Goal: Task Accomplishment & Management: Use online tool/utility

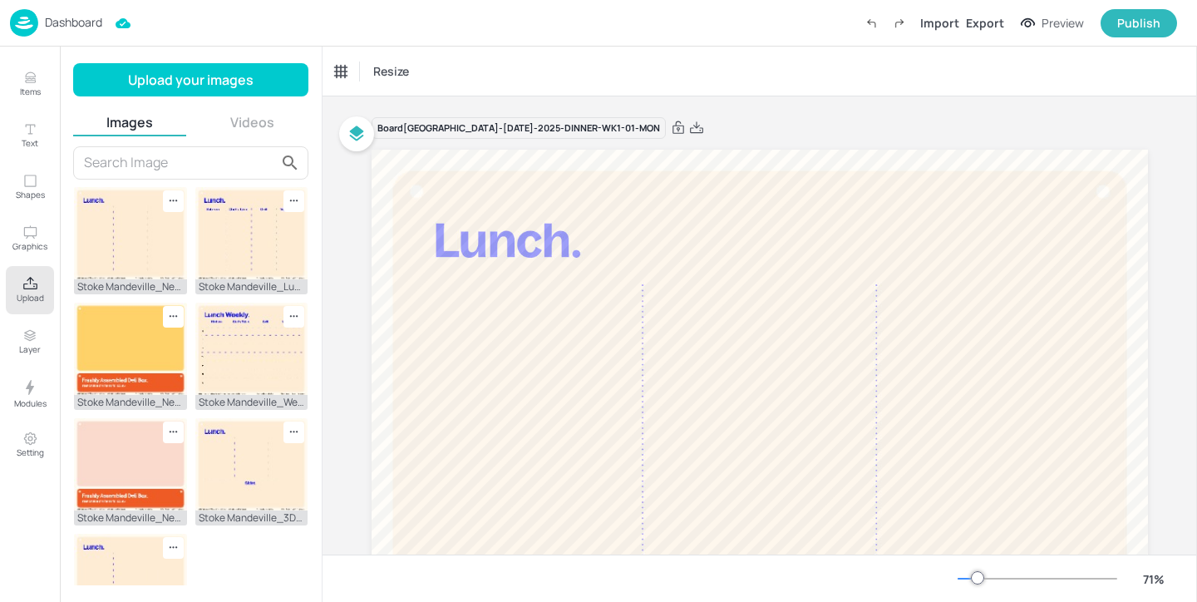
click at [99, 17] on p "Dashboard" at bounding box center [73, 23] width 57 height 12
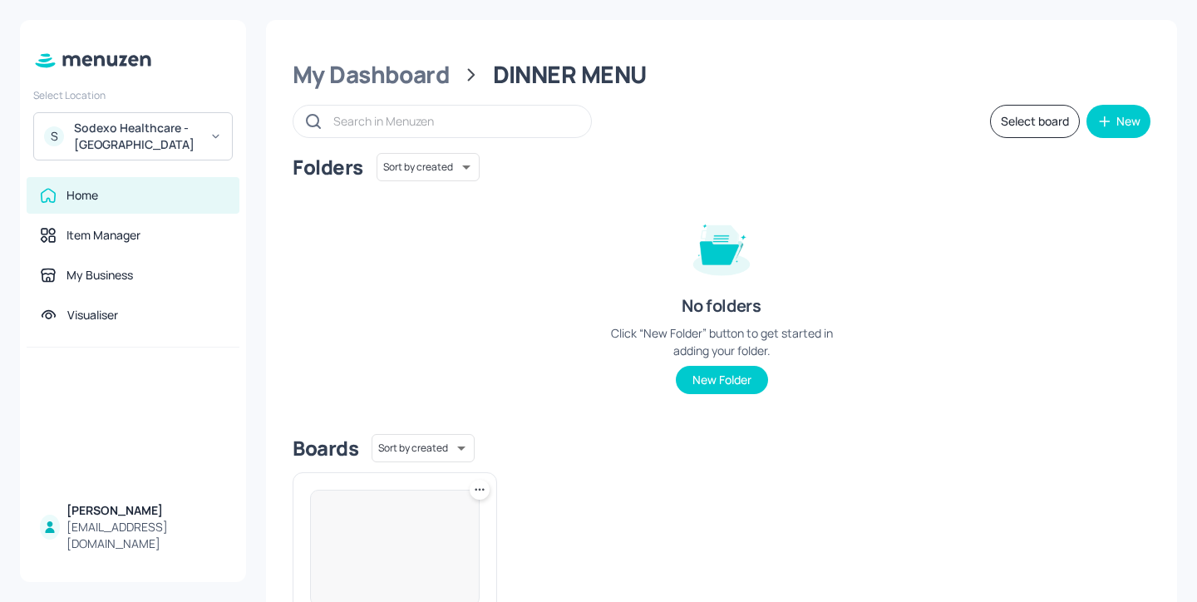
click at [173, 130] on div "Sodexo Healthcare - [GEOGRAPHIC_DATA]" at bounding box center [136, 136] width 125 height 33
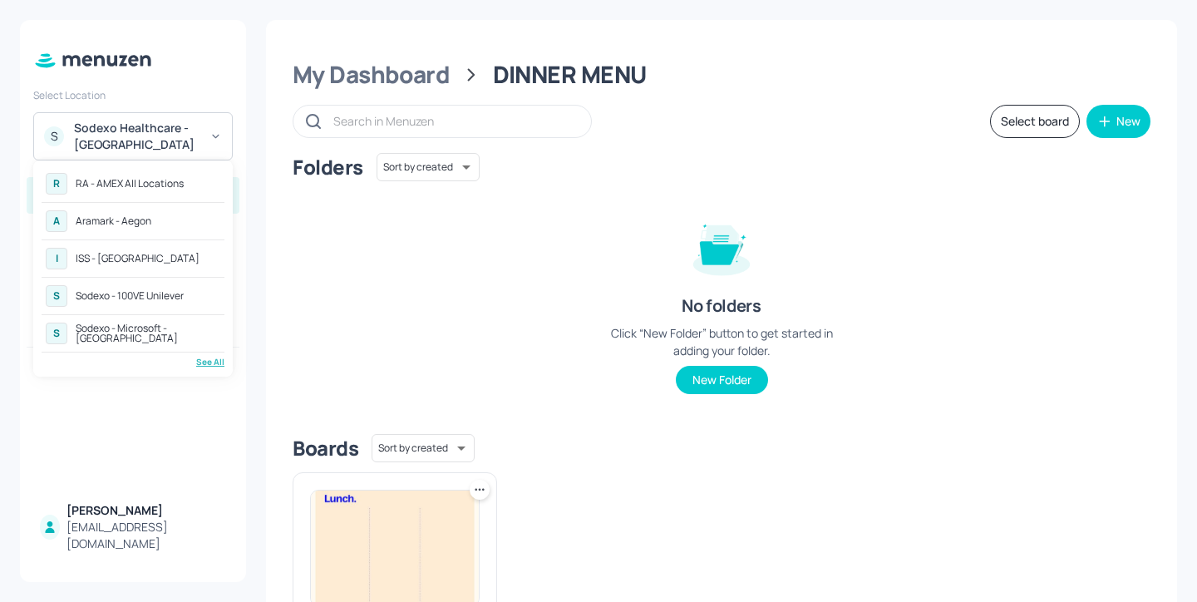
click at [218, 363] on div "See All" at bounding box center [133, 362] width 183 height 12
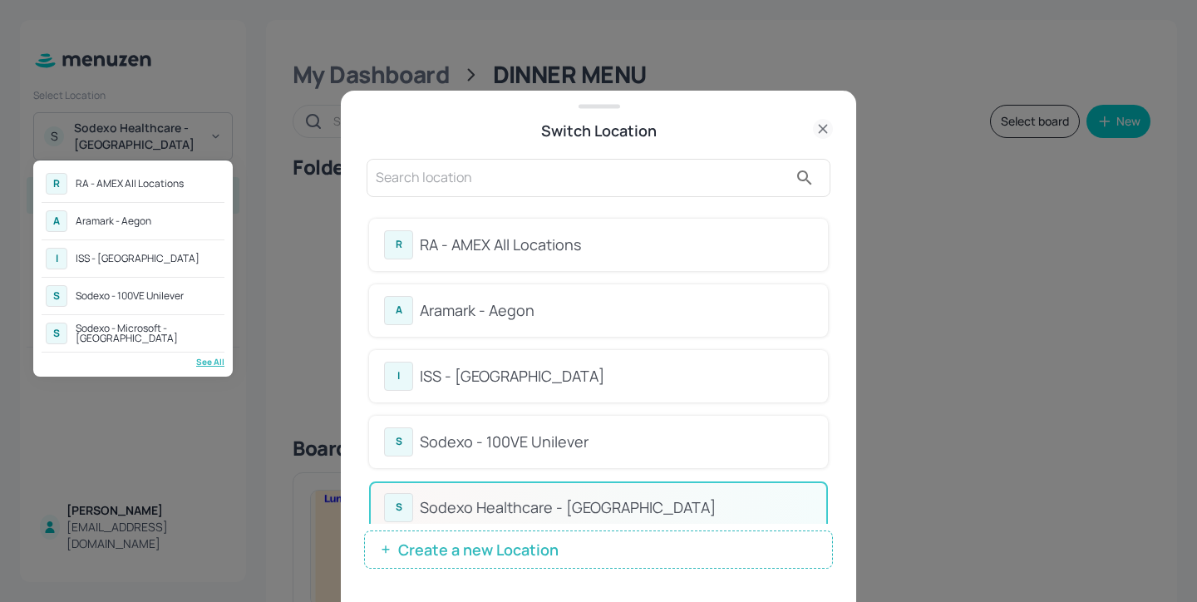
click at [834, 225] on div at bounding box center [598, 301] width 1197 height 602
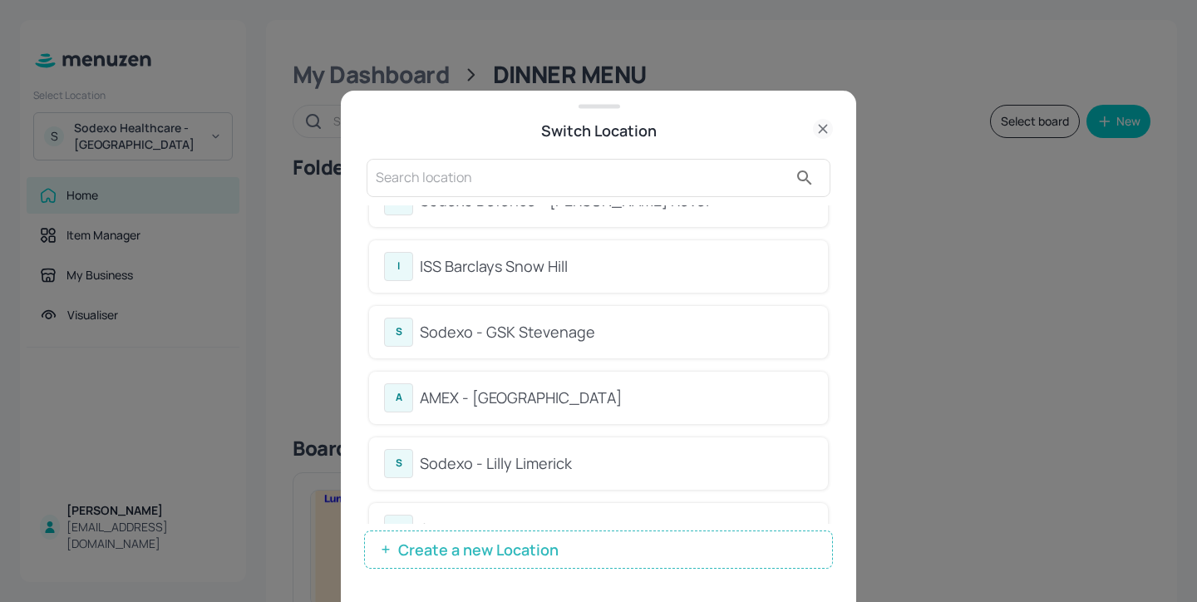
scroll to position [844, 0]
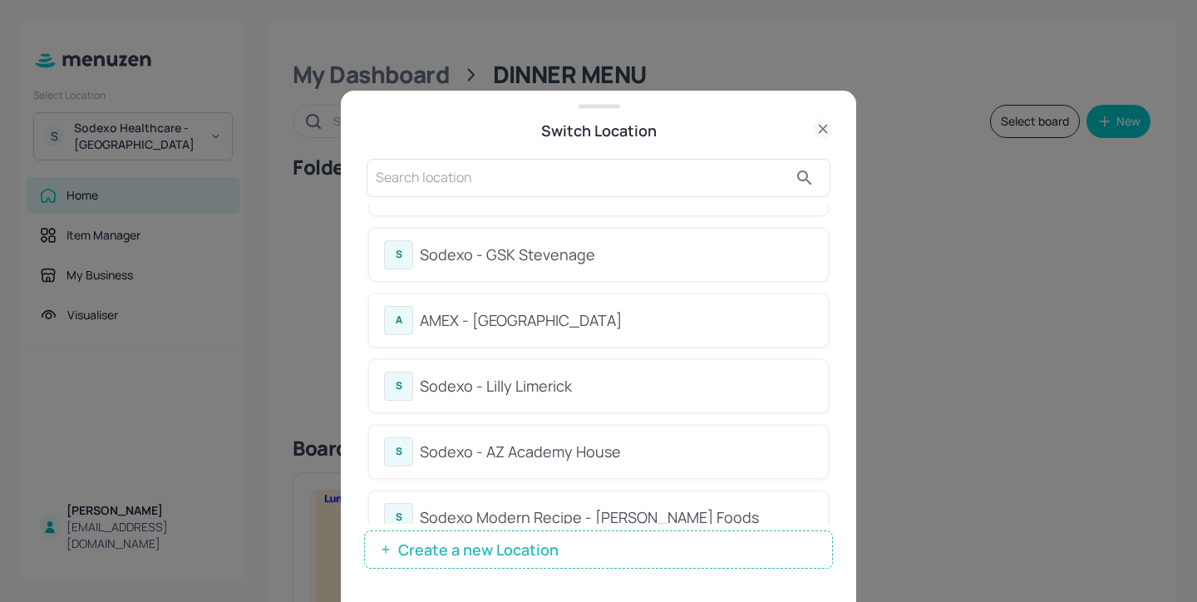
click at [511, 169] on input "text" at bounding box center [582, 178] width 412 height 27
click at [506, 138] on div "Switch Location" at bounding box center [598, 130] width 469 height 23
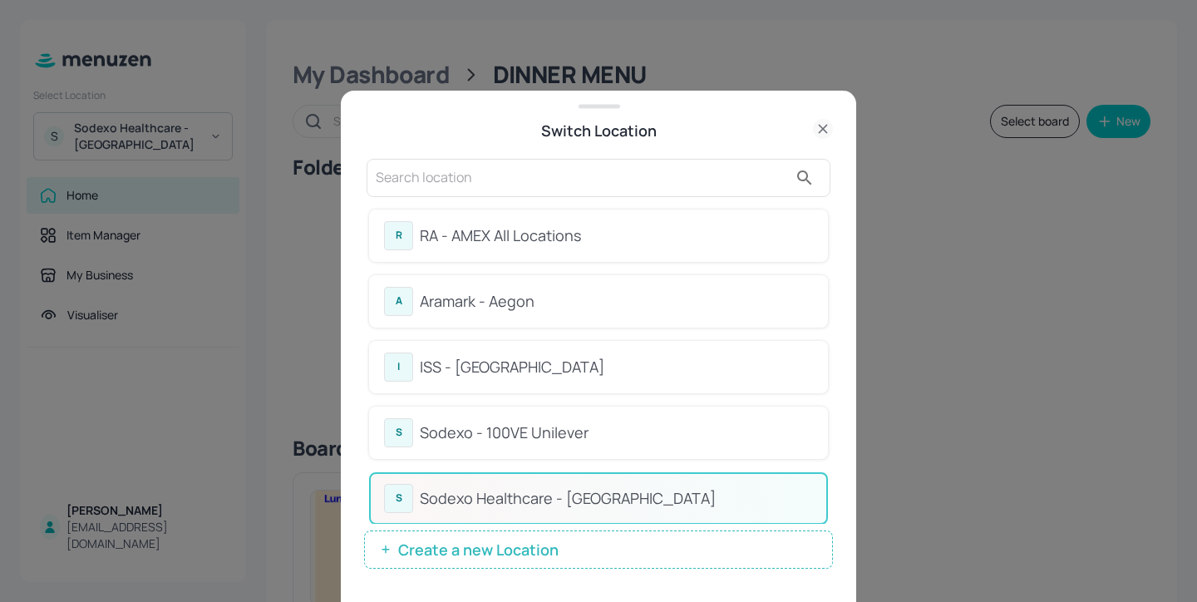
scroll to position [0, 0]
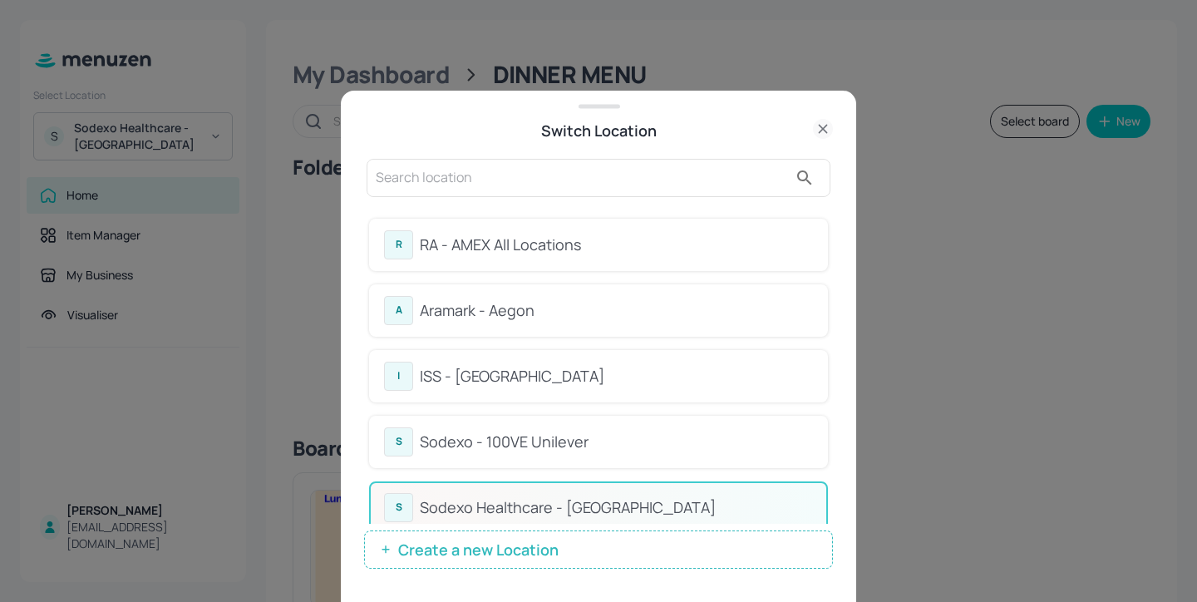
click at [454, 194] on div at bounding box center [599, 178] width 464 height 38
click at [451, 185] on input "text" at bounding box center [582, 178] width 412 height 27
type input "-"
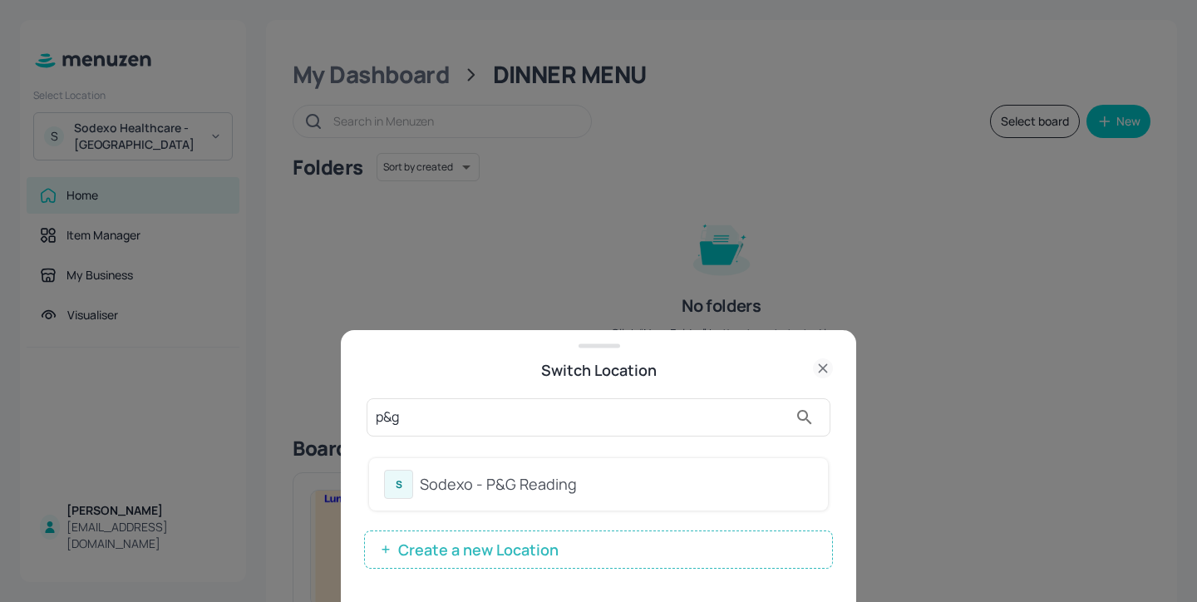
type input "p&g"
click at [669, 480] on div "Sodexo - P&G Reading" at bounding box center [616, 484] width 393 height 22
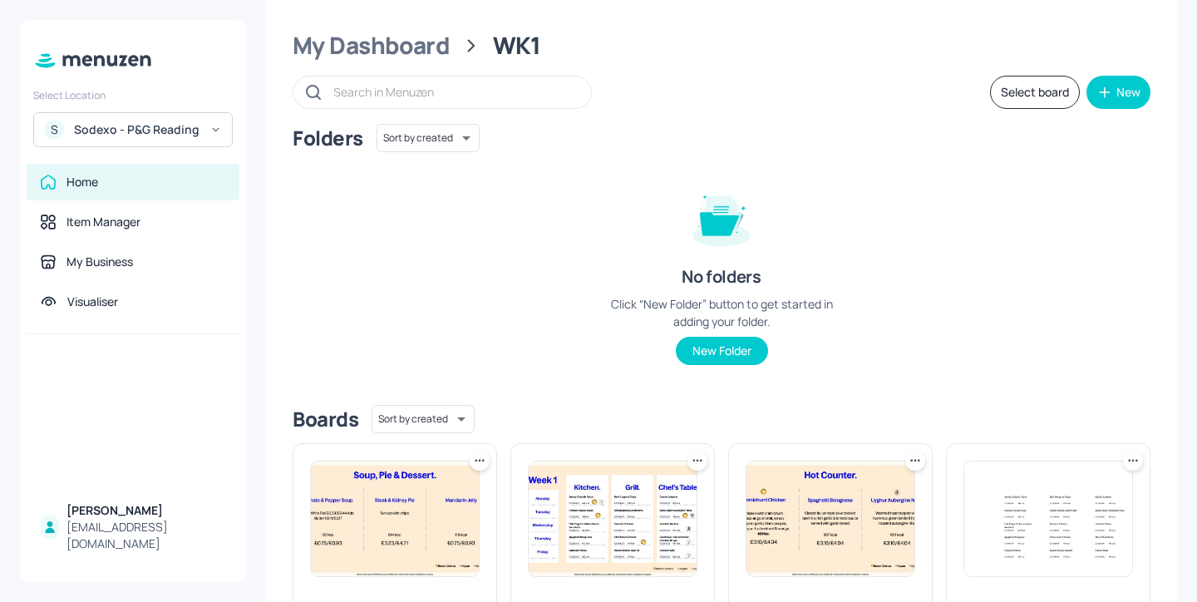
scroll to position [19, 0]
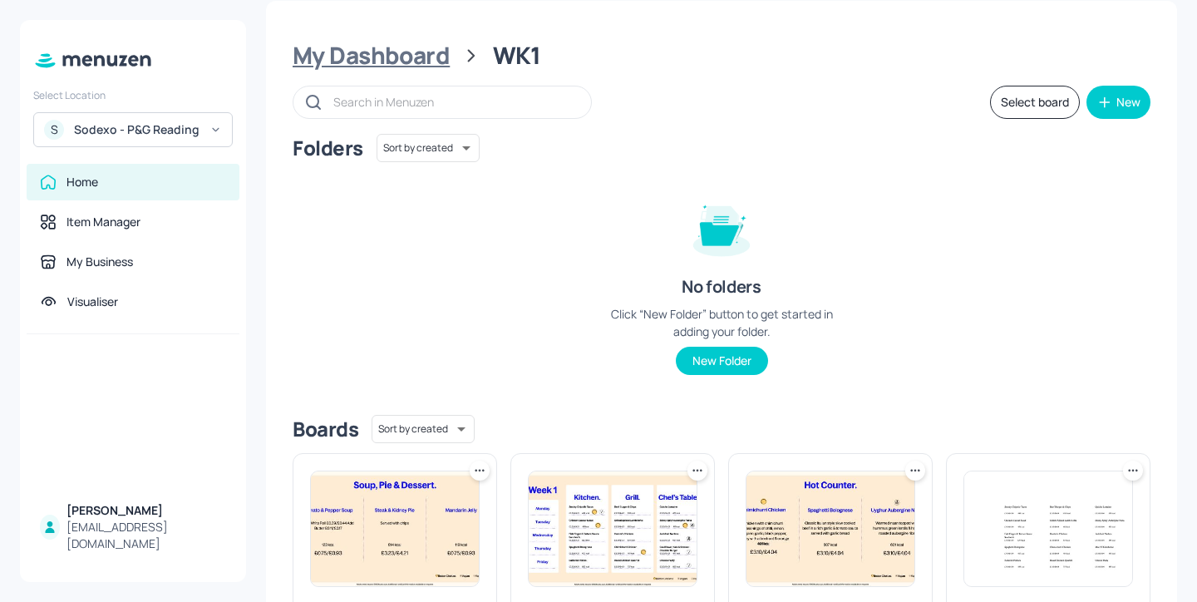
click at [415, 57] on div "My Dashboard" at bounding box center [371, 56] width 157 height 30
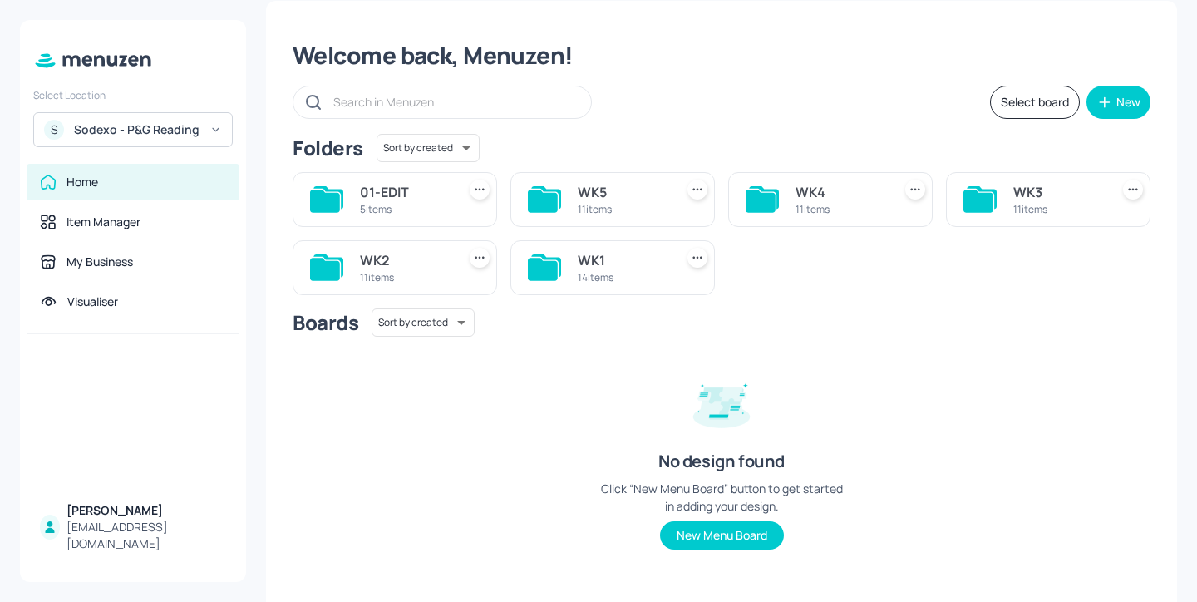
click at [826, 189] on div "WK4" at bounding box center [840, 192] width 90 height 20
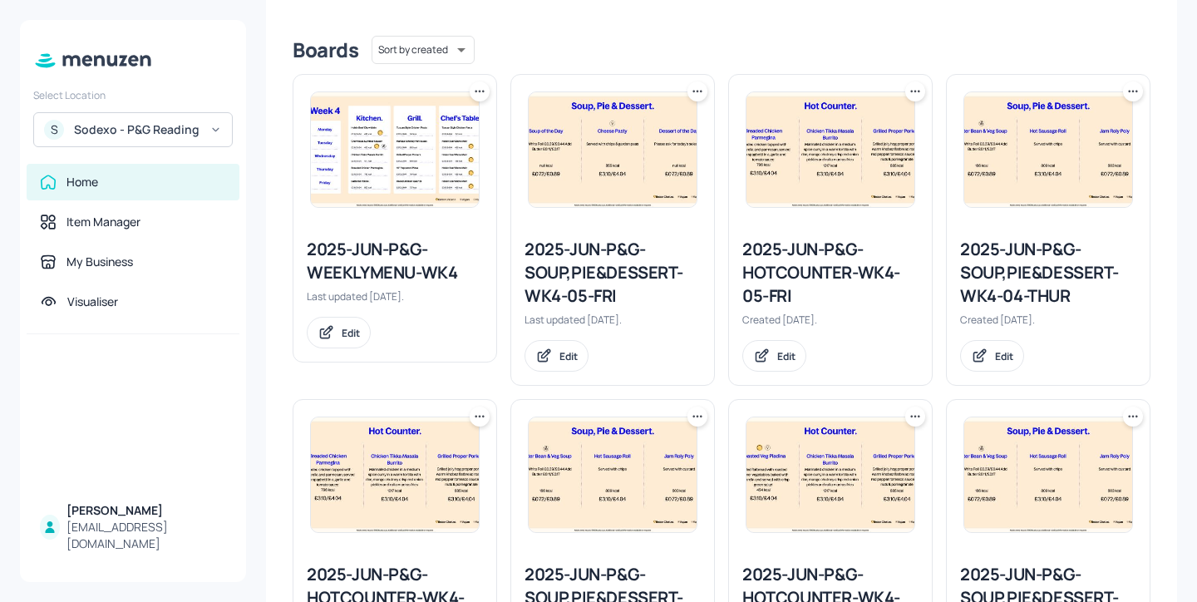
scroll to position [435, 0]
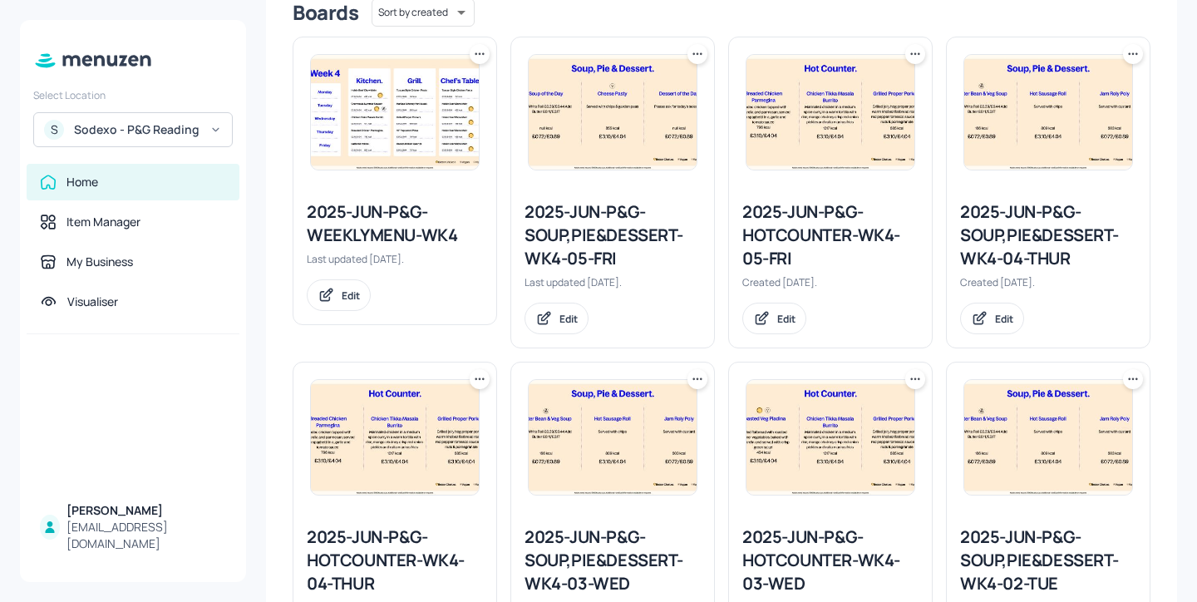
click at [480, 57] on icon at bounding box center [479, 54] width 17 height 17
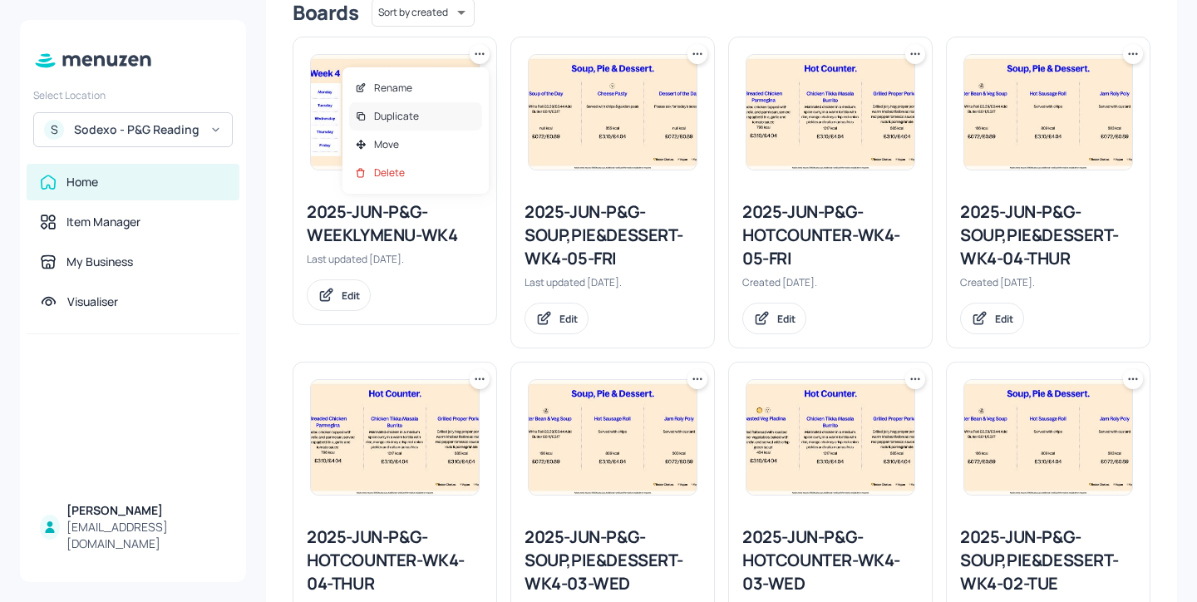
click at [468, 124] on div "Duplicate" at bounding box center [415, 116] width 133 height 28
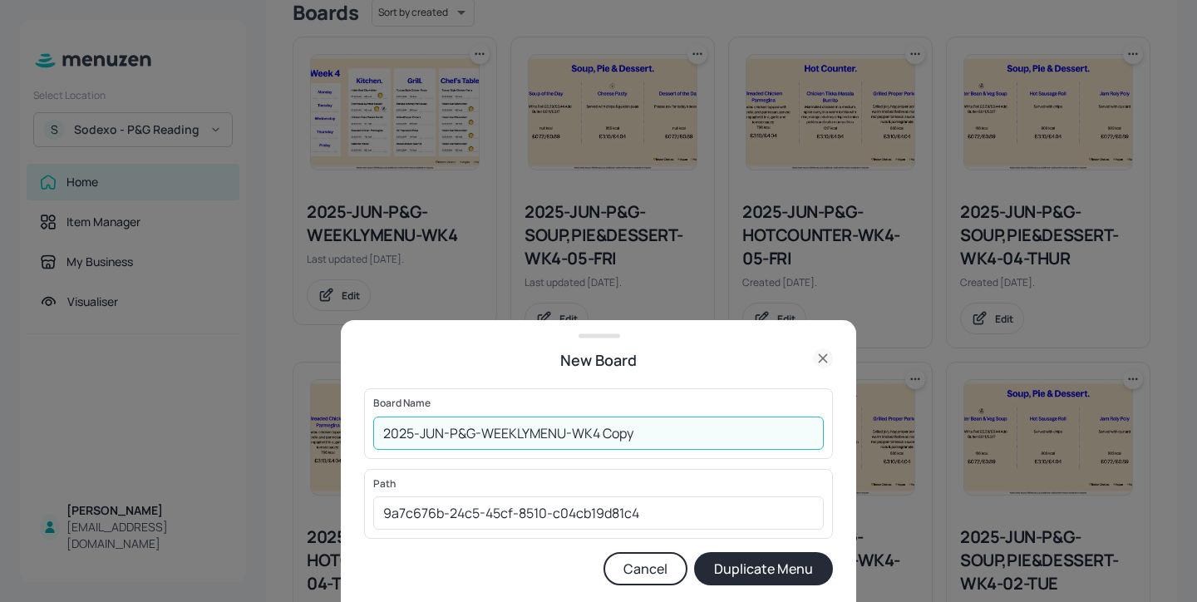
drag, startPoint x: 668, startPoint y: 435, endPoint x: 601, endPoint y: 429, distance: 67.6
click at [601, 429] on input "2025-JUN-P&G-WEEKLYMENU-WK4 Copy" at bounding box center [598, 432] width 450 height 33
click at [381, 434] on input "2025-JUN-P&G-WEEKLYMENU-WK4-20250915" at bounding box center [598, 432] width 450 height 33
type input "01ed-2025-JUN-P&G-WEEKLYMENU-WK4-20250915"
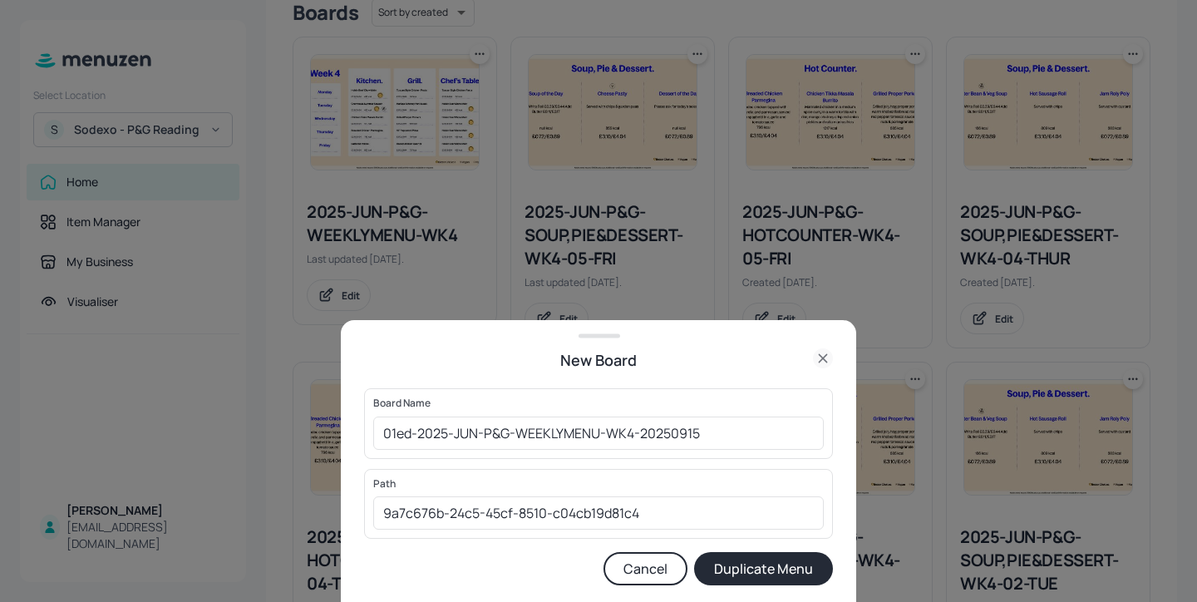
click at [741, 566] on button "Duplicate Menu" at bounding box center [763, 568] width 139 height 33
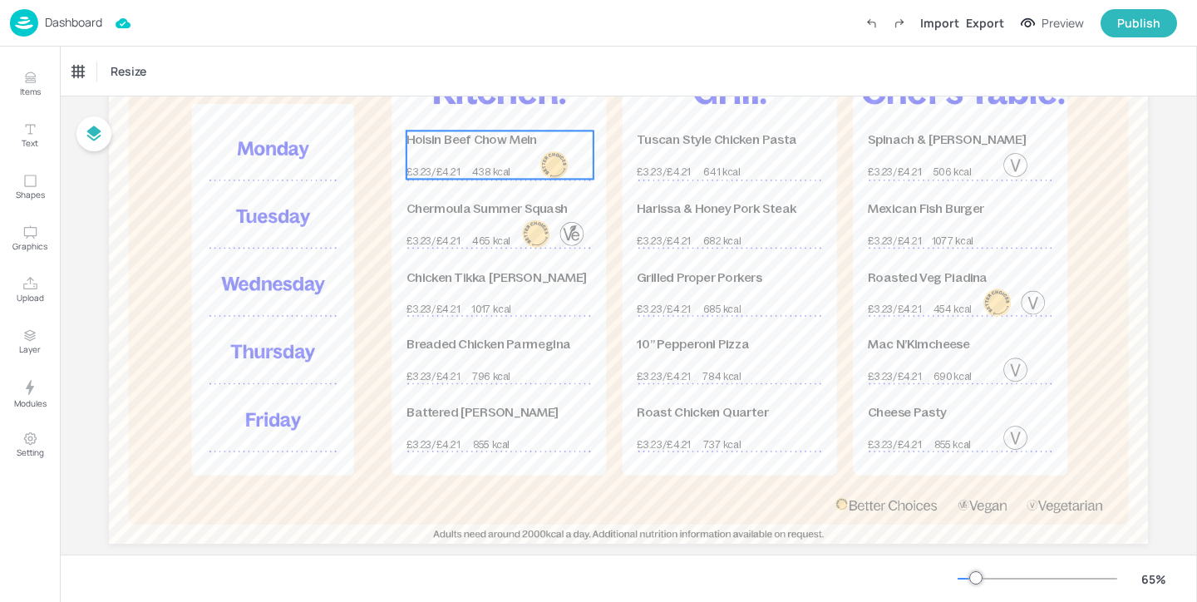
scroll to position [195, 0]
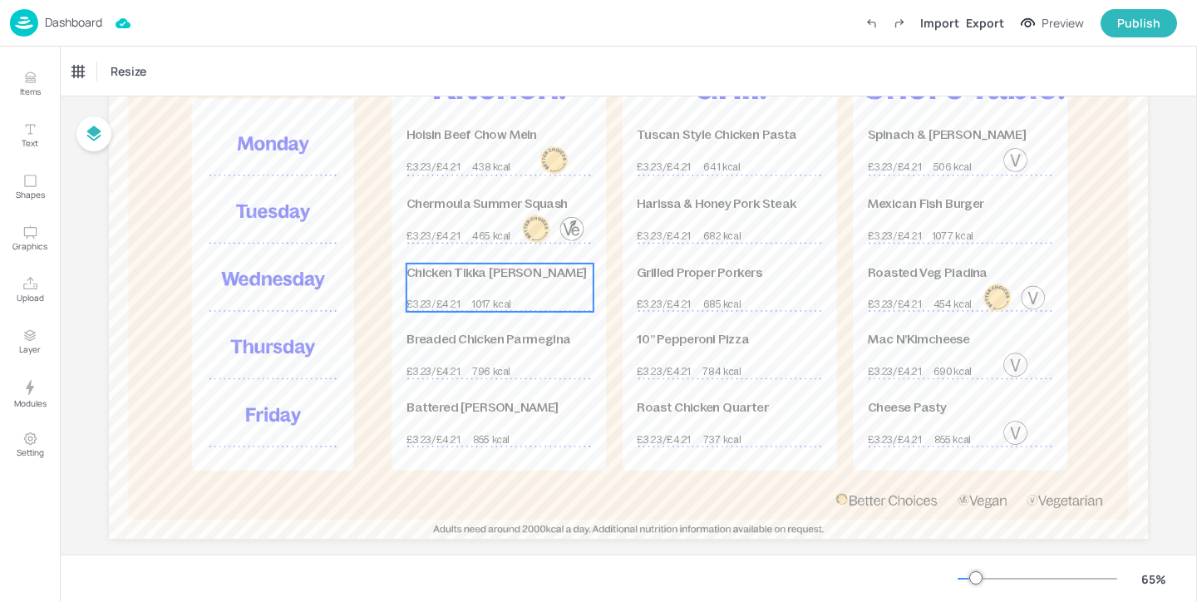
click at [494, 293] on div "Chicken Tikka Masala Burrito £3.23/£4.21 1017 kcal" at bounding box center [499, 287] width 187 height 48
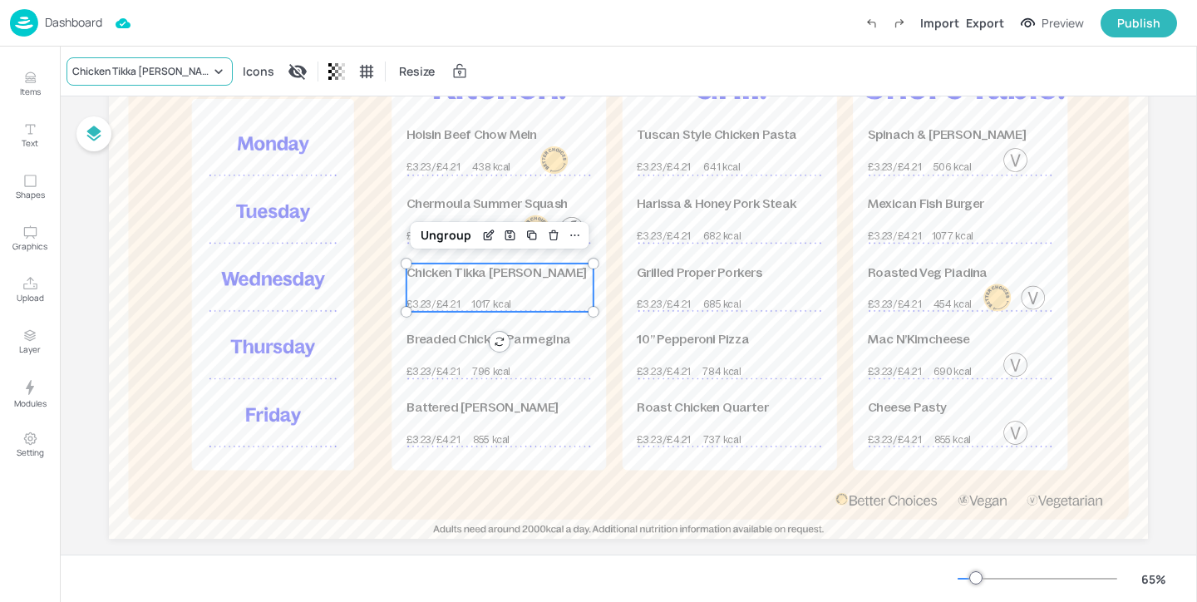
click at [209, 81] on div "Chicken Tikka Masala Burrito" at bounding box center [149, 71] width 166 height 28
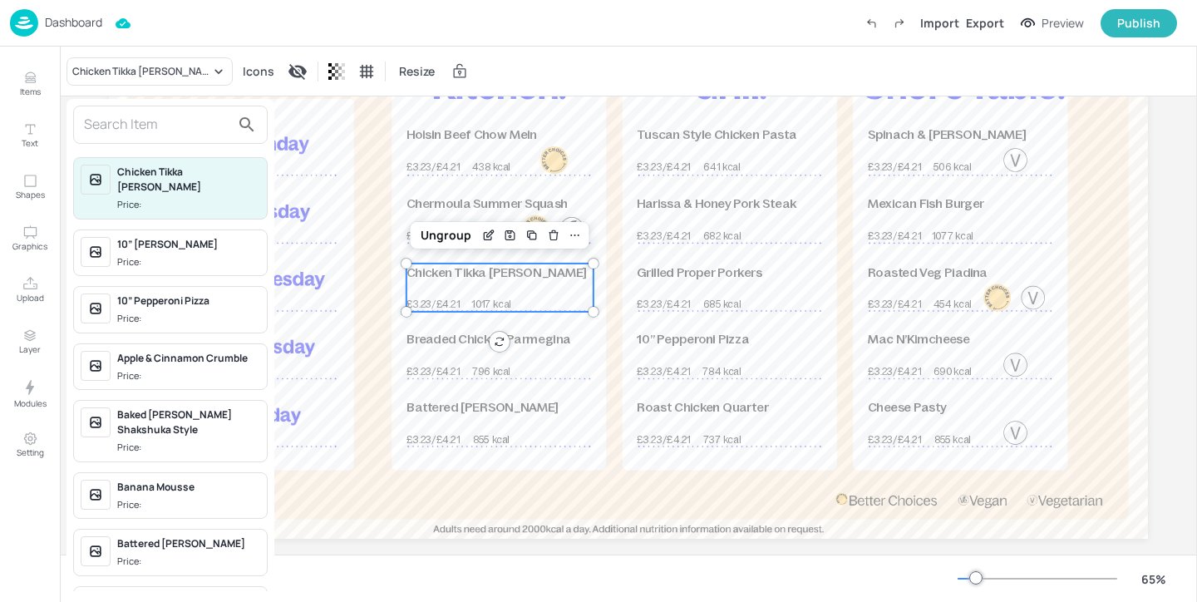
click at [183, 129] on input "text" at bounding box center [157, 124] width 146 height 27
click at [30, 82] on div at bounding box center [598, 301] width 1197 height 602
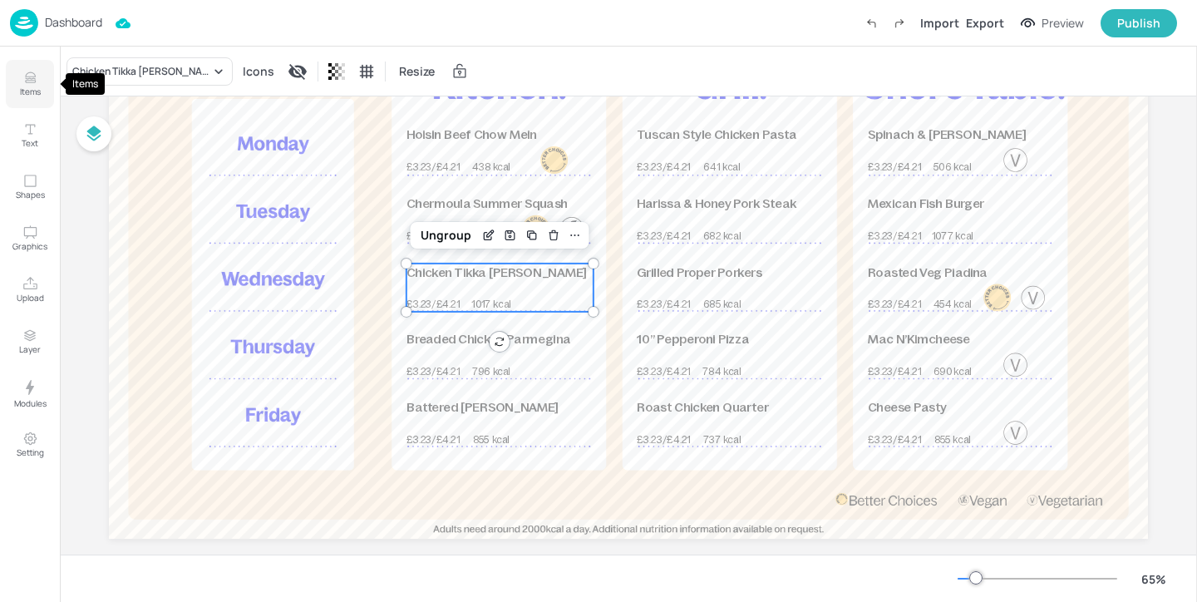
click at [30, 82] on icon "Items" at bounding box center [30, 82] width 10 height 2
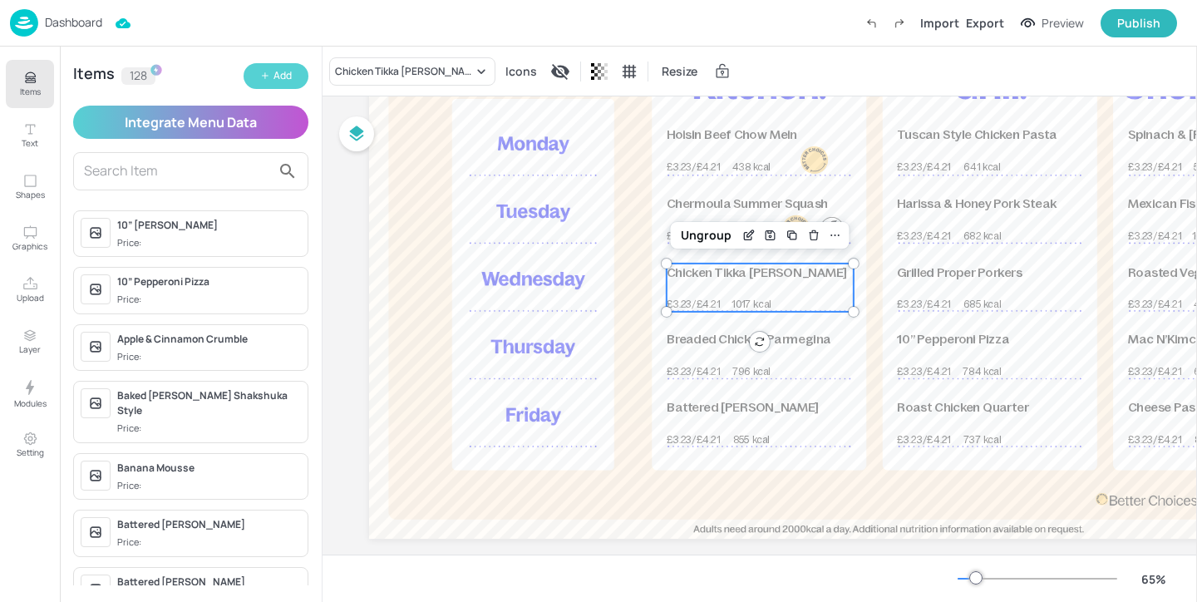
click at [292, 75] on button "Add" at bounding box center [276, 76] width 65 height 26
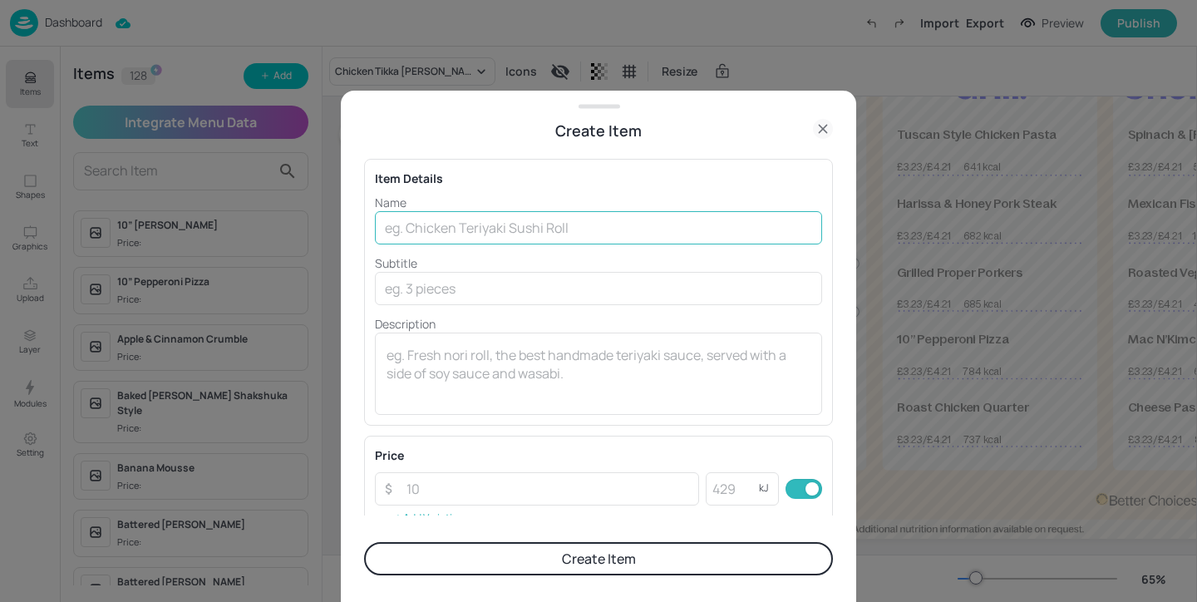
click at [413, 221] on input "text" at bounding box center [598, 227] width 447 height 33
click at [491, 224] on input "Street Loaf - Brazillian" at bounding box center [598, 227] width 447 height 33
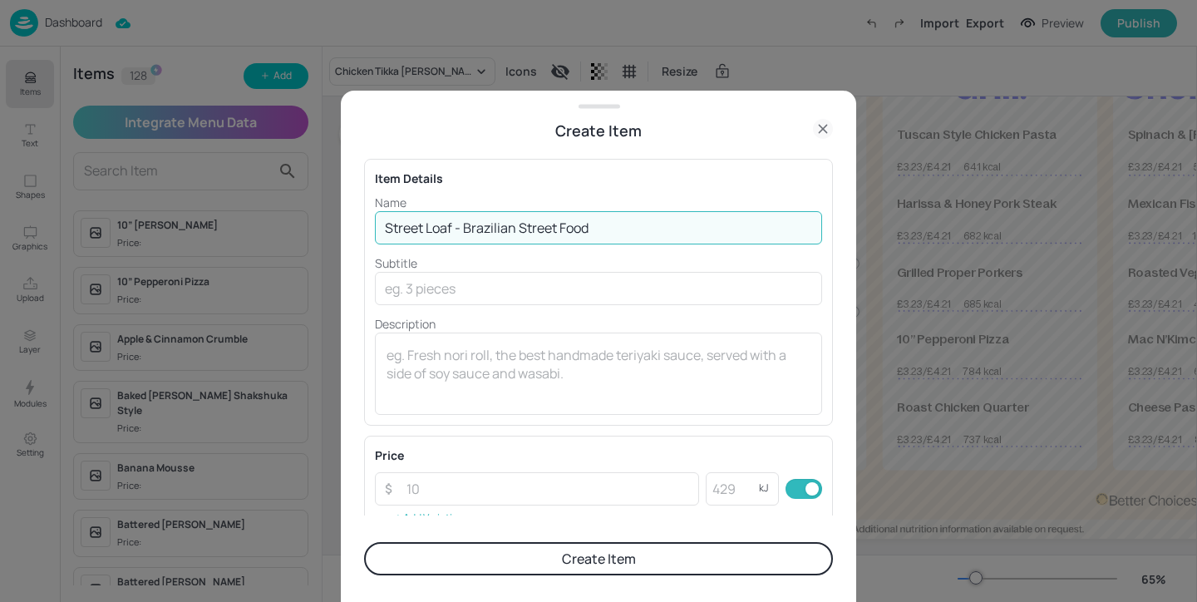
type input "Street Loaf - Brazilian Street Food"
click at [616, 581] on form "Item Details Name Street Loaf - Brazilian Street Food ​ Subtitle ​ Description …" at bounding box center [598, 372] width 469 height 460
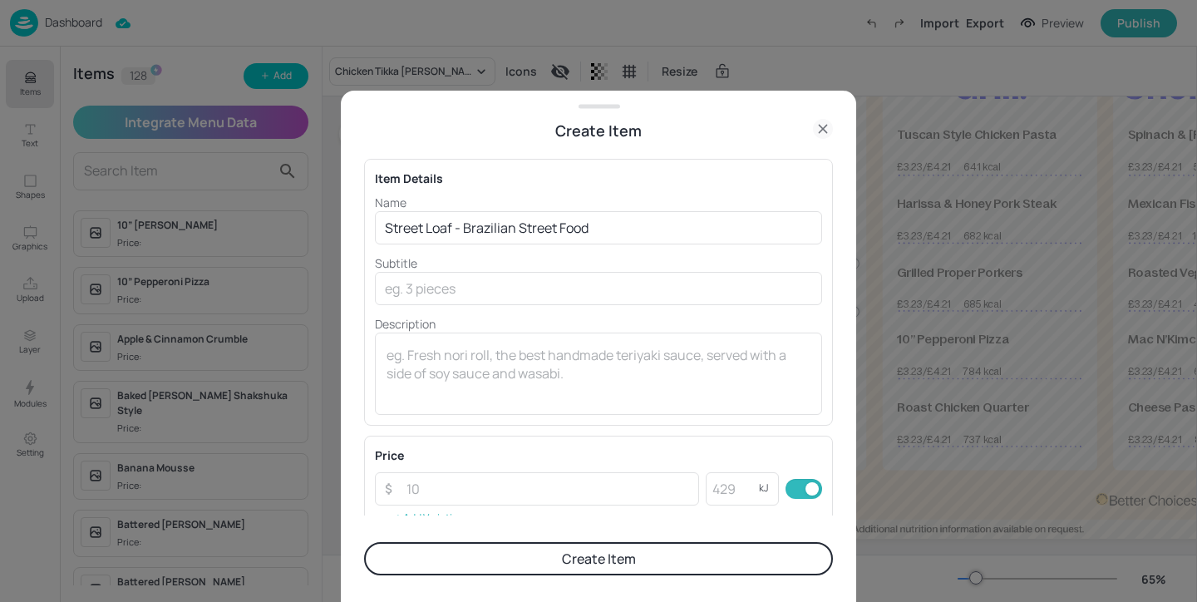
click at [619, 561] on button "Create Item" at bounding box center [598, 558] width 469 height 33
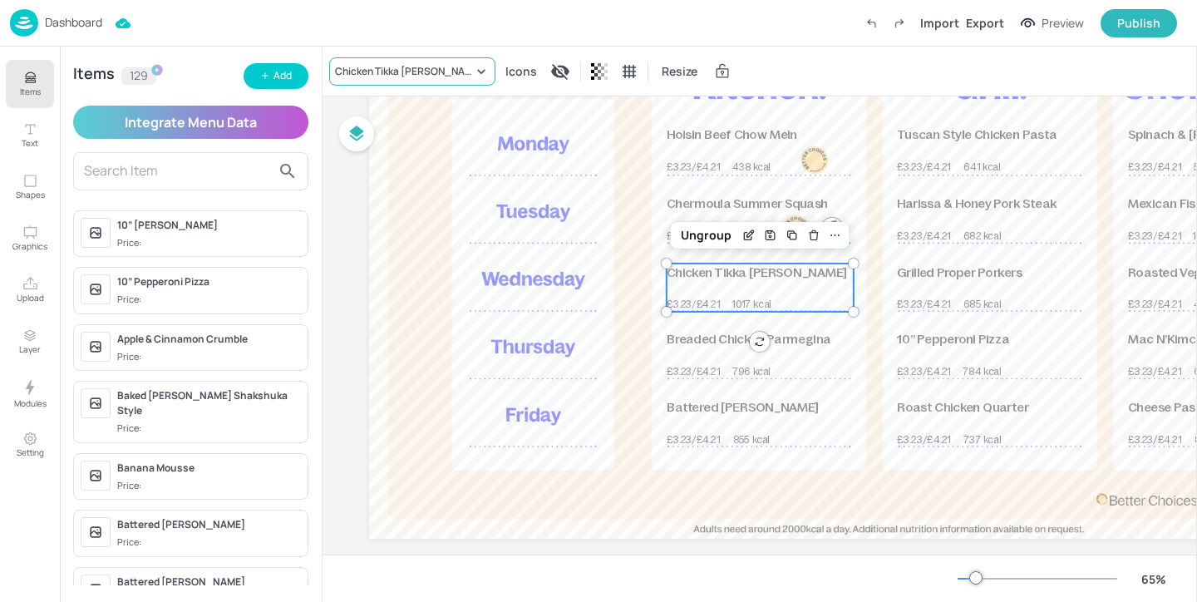
click at [414, 64] on div "Chicken Tikka Masala Burrito" at bounding box center [404, 71] width 138 height 15
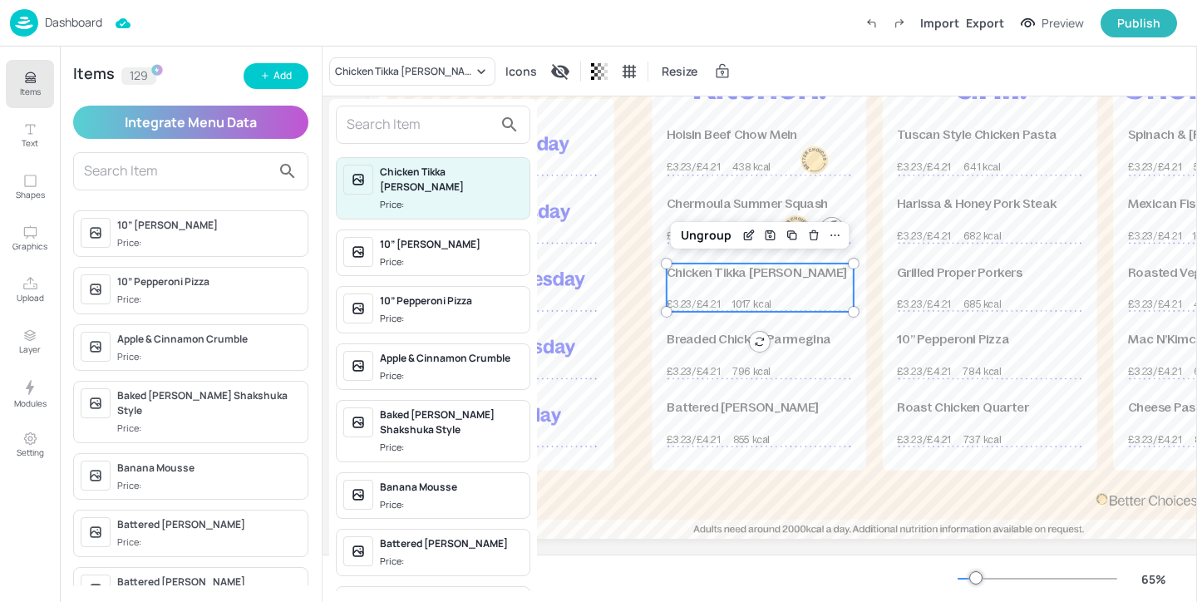
click at [414, 129] on input "text" at bounding box center [420, 124] width 146 height 27
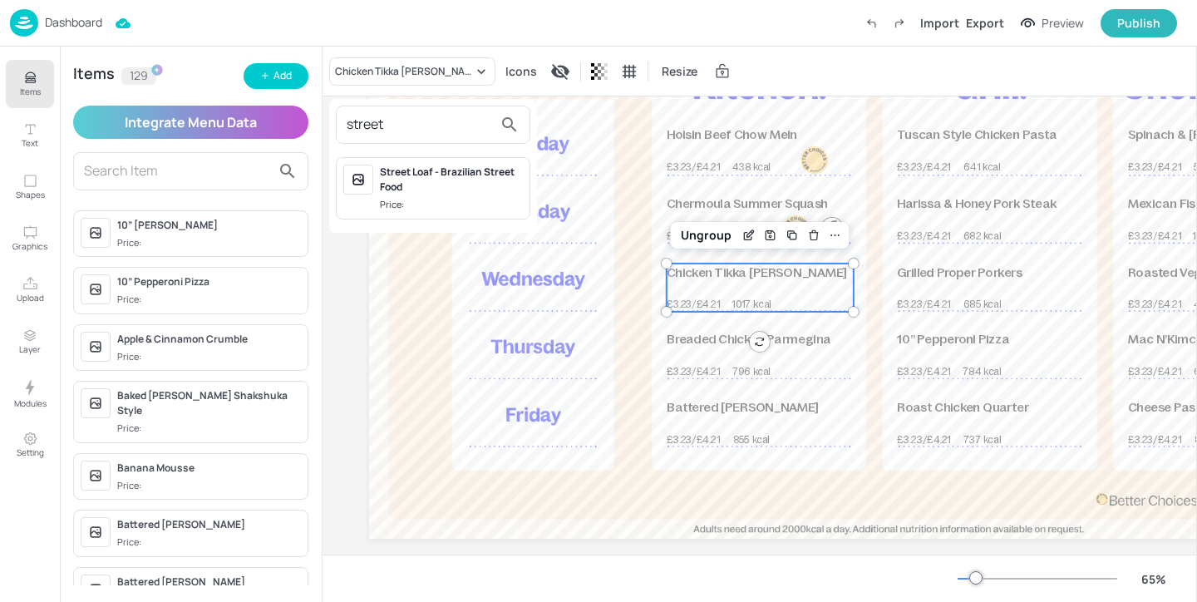
type input "street"
click at [465, 199] on span "Price:" at bounding box center [451, 205] width 143 height 14
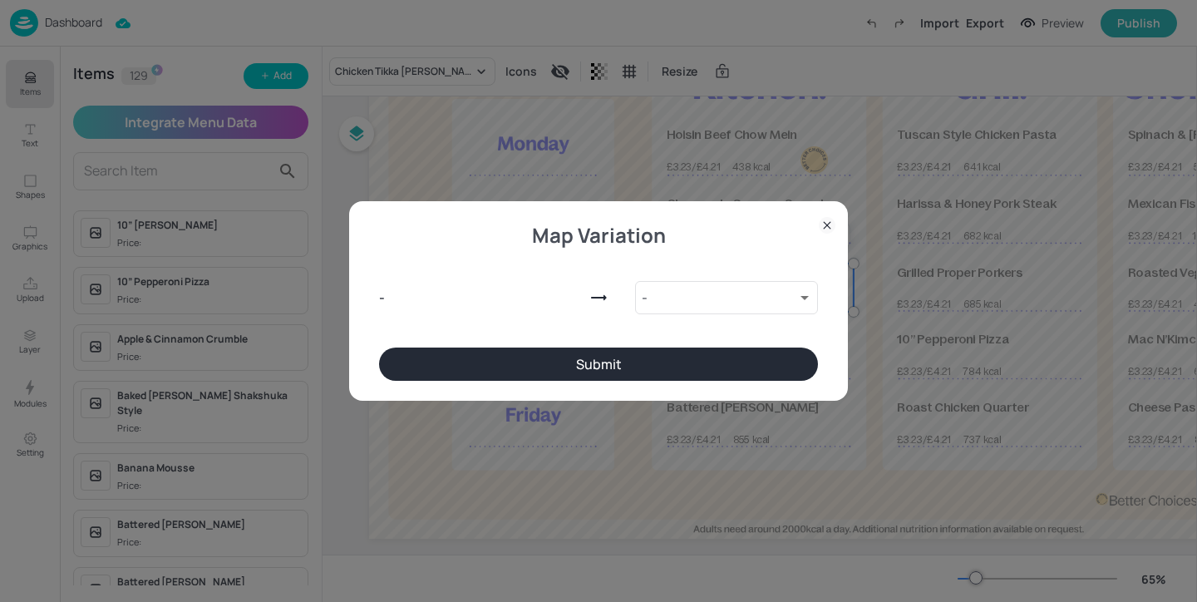
click at [687, 381] on div "Map Variation - - 9640909 ​ Submit" at bounding box center [598, 300] width 499 height 199
click at [699, 370] on button "Submit" at bounding box center [598, 363] width 439 height 33
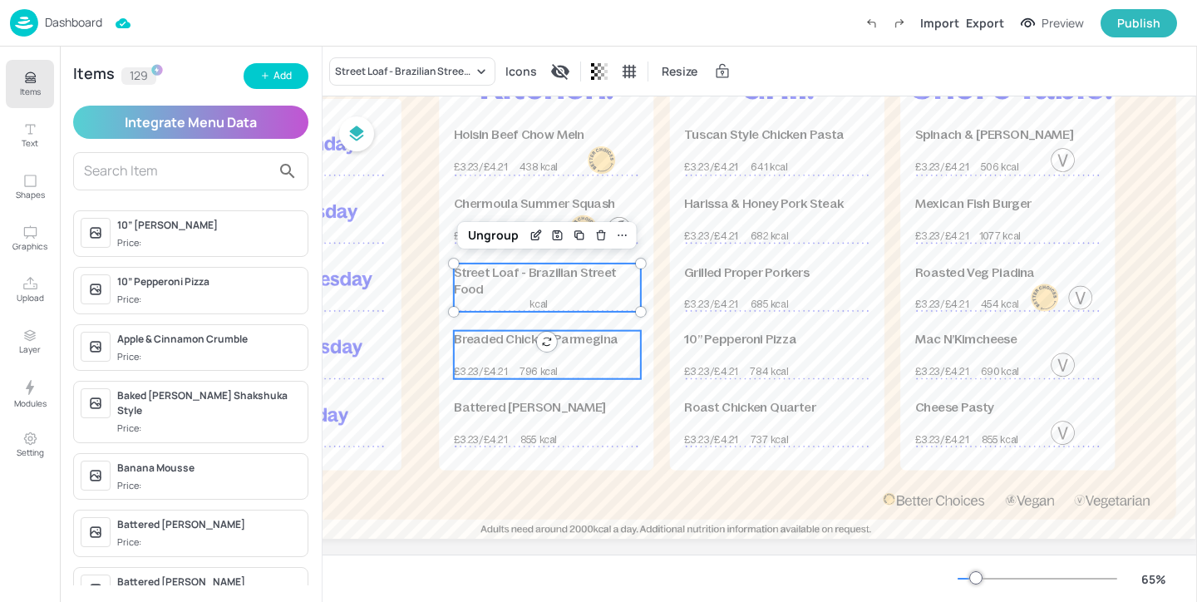
scroll to position [195, 258]
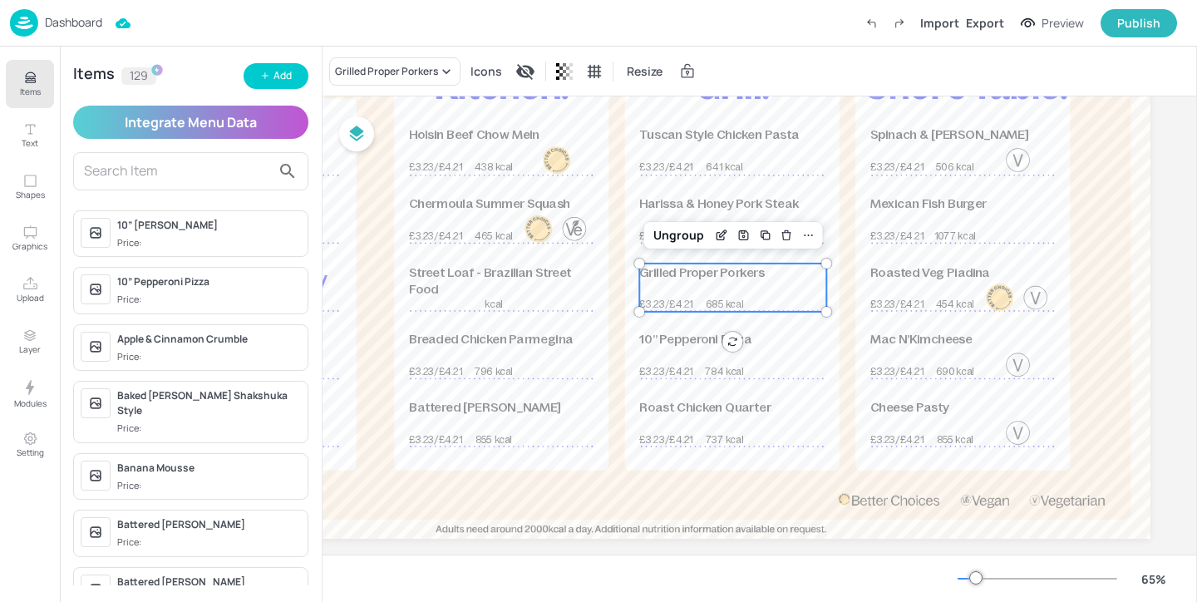
click at [698, 303] on p "685 kcal" at bounding box center [724, 304] width 54 height 13
click at [503, 283] on p "Street Loaf - Brazilian Street Food" at bounding box center [502, 280] width 187 height 35
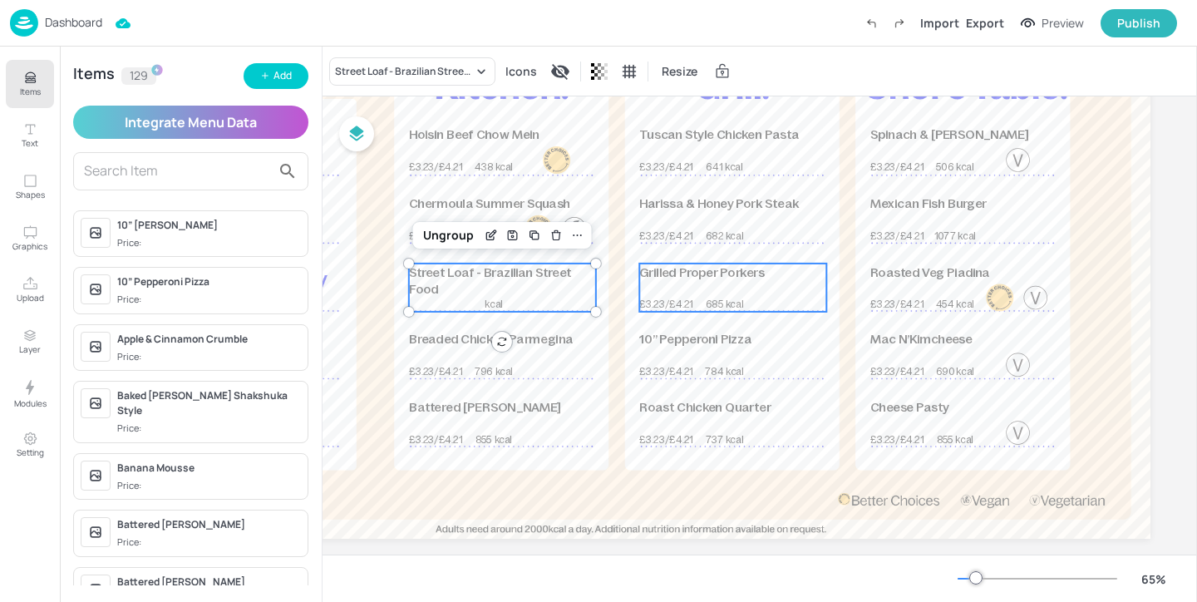
click at [694, 288] on div "Grilled Proper Porkers £3.23/£4.21 685 kcal" at bounding box center [732, 287] width 187 height 48
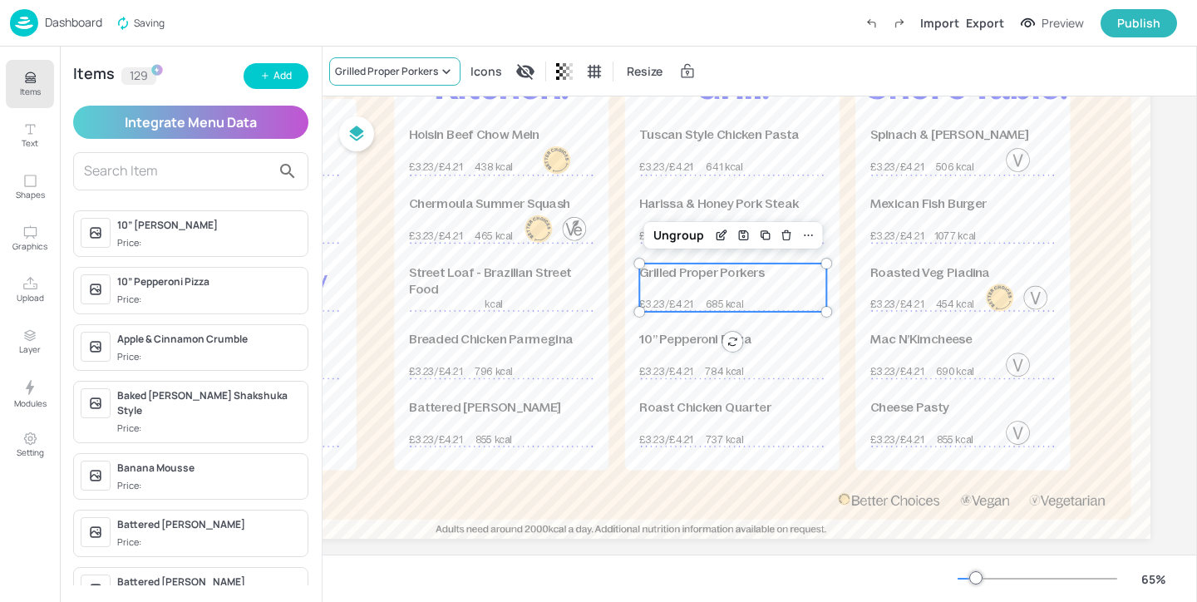
click at [437, 80] on div "Grilled Proper Porkers" at bounding box center [394, 71] width 131 height 28
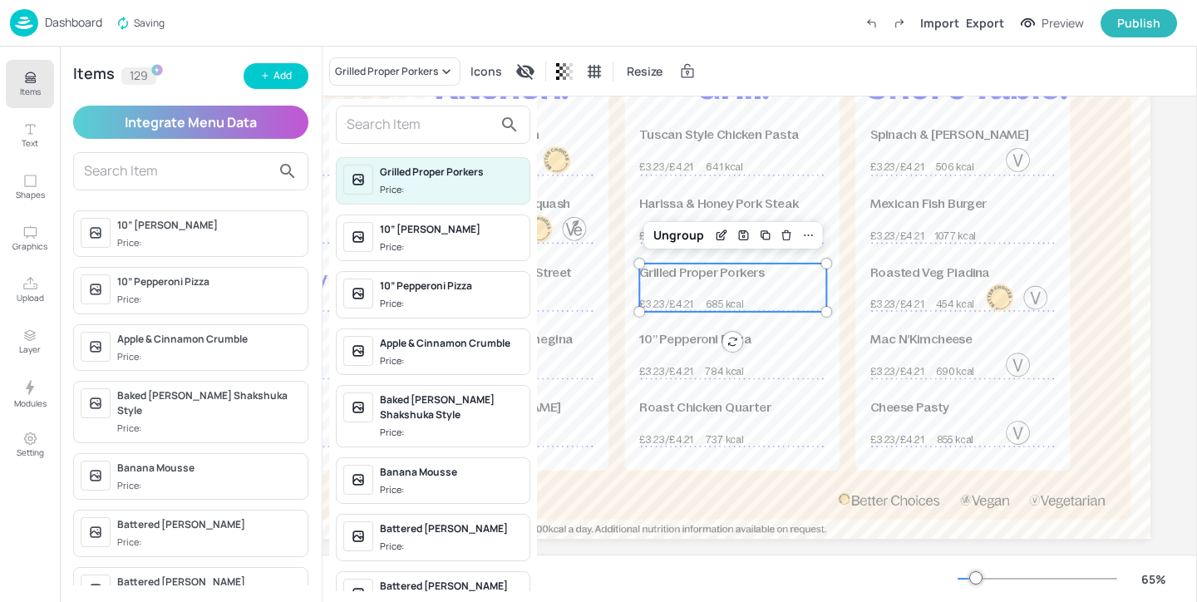
click at [422, 120] on input "text" at bounding box center [420, 124] width 146 height 27
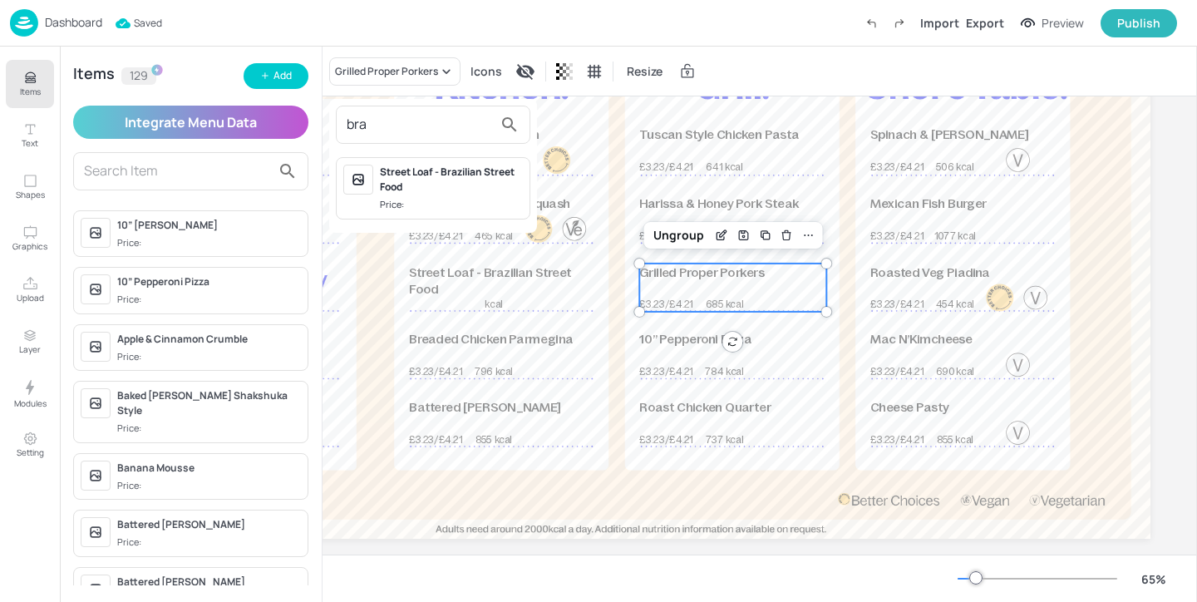
type input "bra"
click at [454, 184] on div "Street Loaf - Brazilian Street Food" at bounding box center [451, 180] width 143 height 30
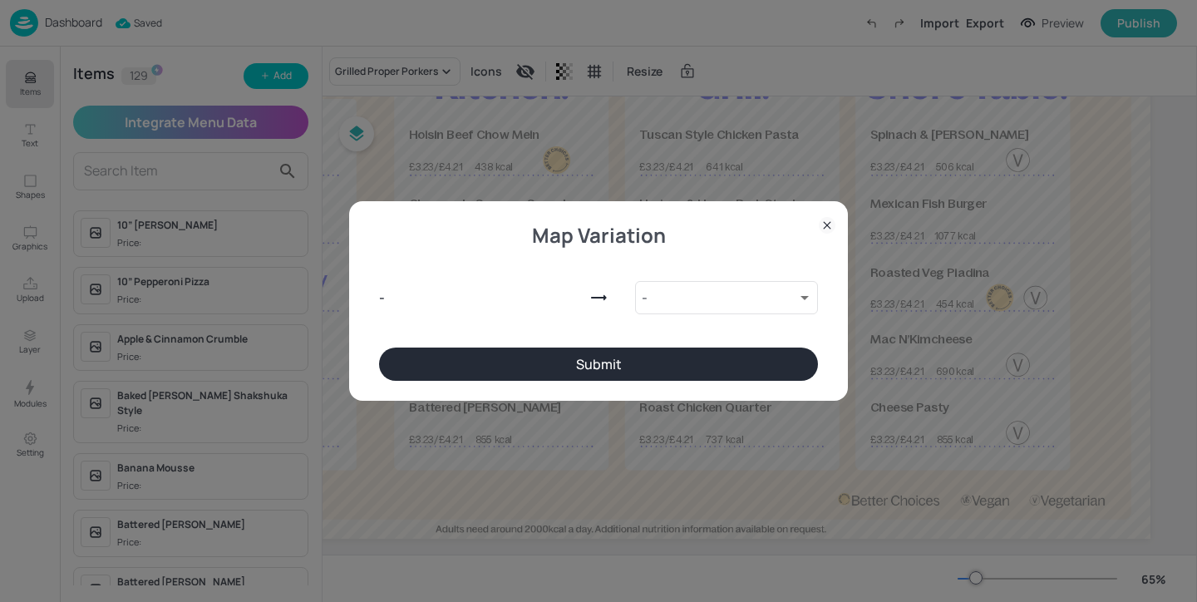
click at [724, 357] on button "Submit" at bounding box center [598, 363] width 439 height 33
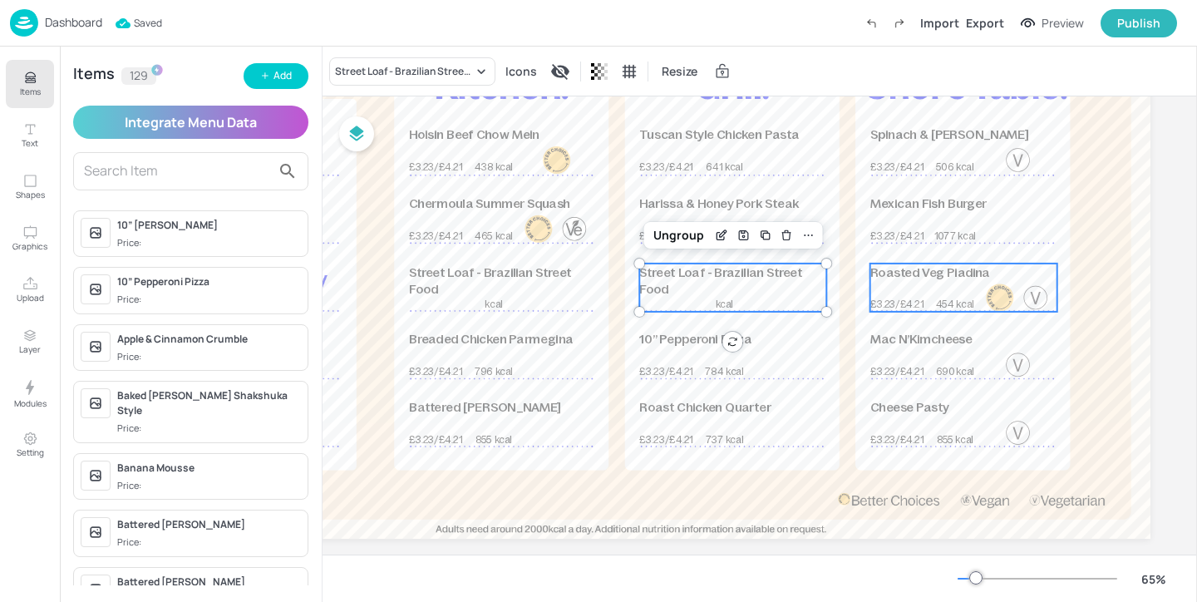
click at [918, 277] on span "Roasted Veg Piadina" at bounding box center [930, 272] width 120 height 14
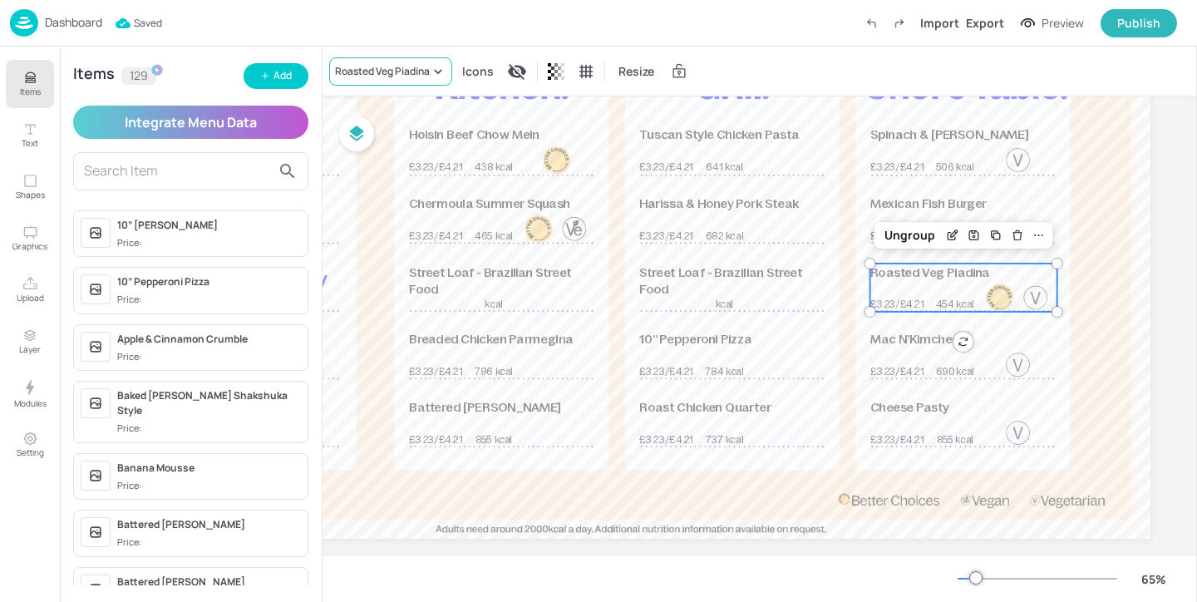
click at [437, 71] on icon at bounding box center [437, 71] width 7 height 4
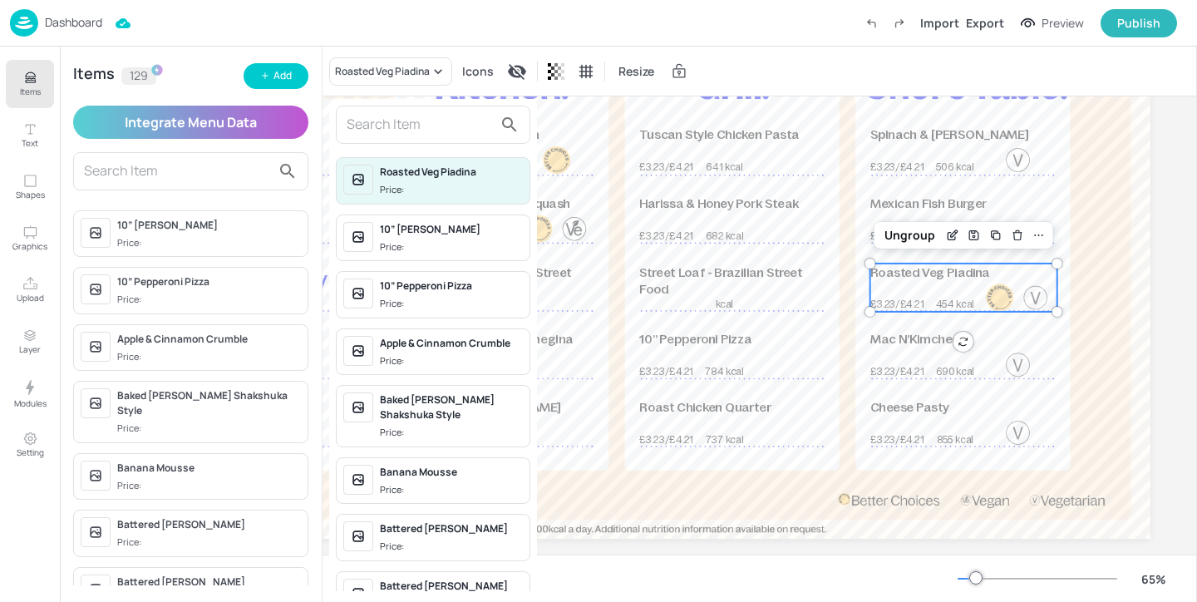
click at [431, 121] on input "text" at bounding box center [420, 124] width 146 height 27
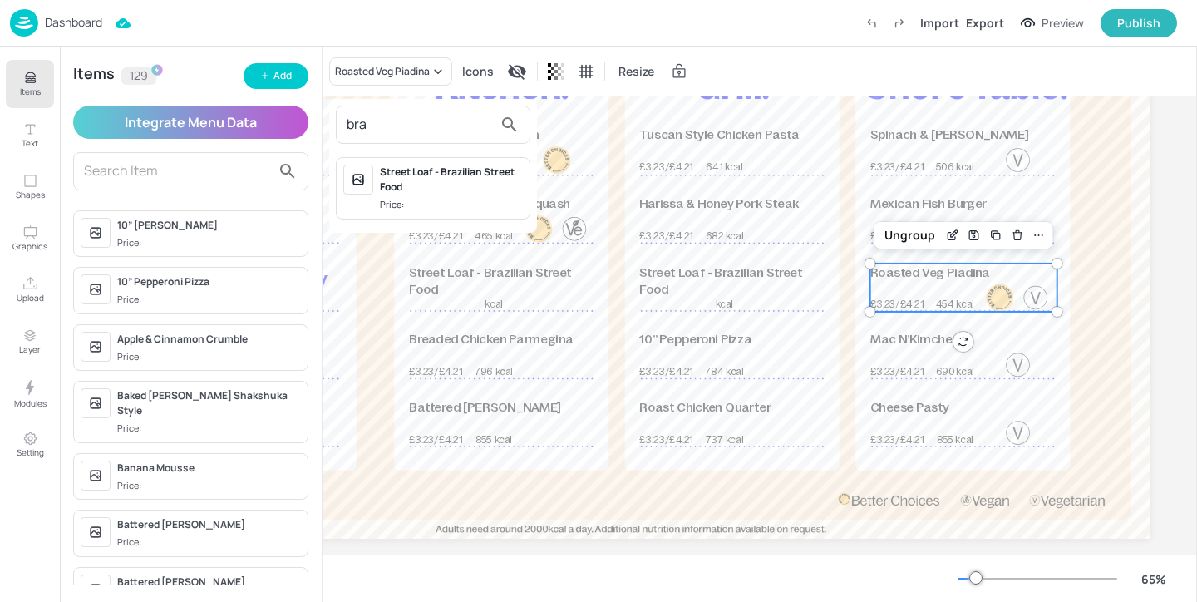
type input "bra"
click at [460, 187] on div "Street Loaf - Brazilian Street Food" at bounding box center [451, 180] width 143 height 30
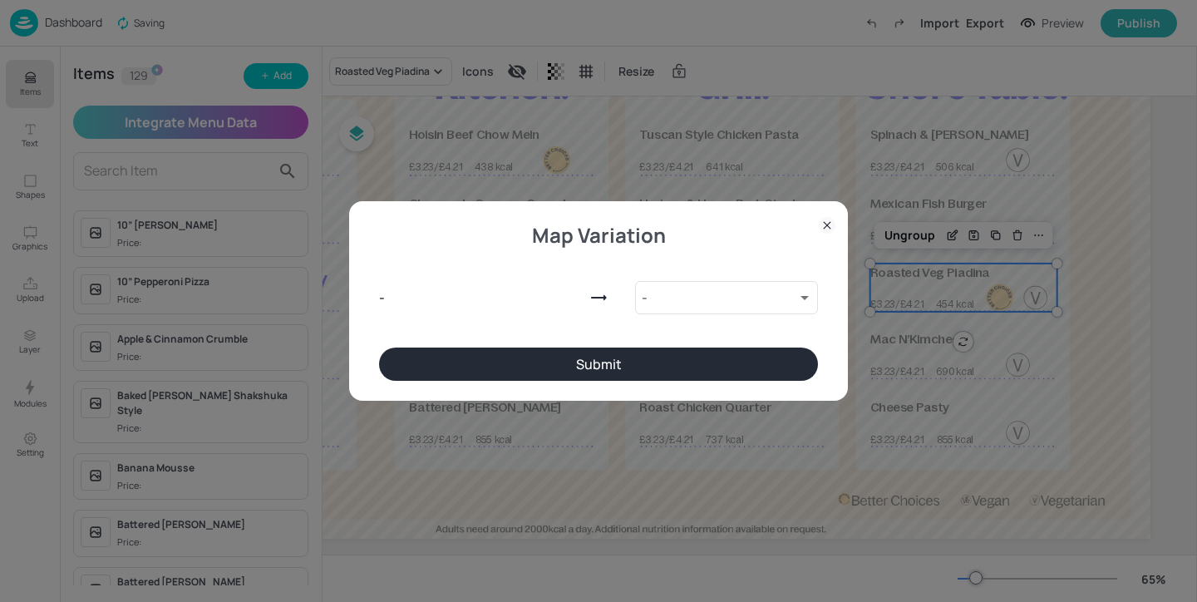
click at [605, 356] on button "Submit" at bounding box center [598, 363] width 439 height 33
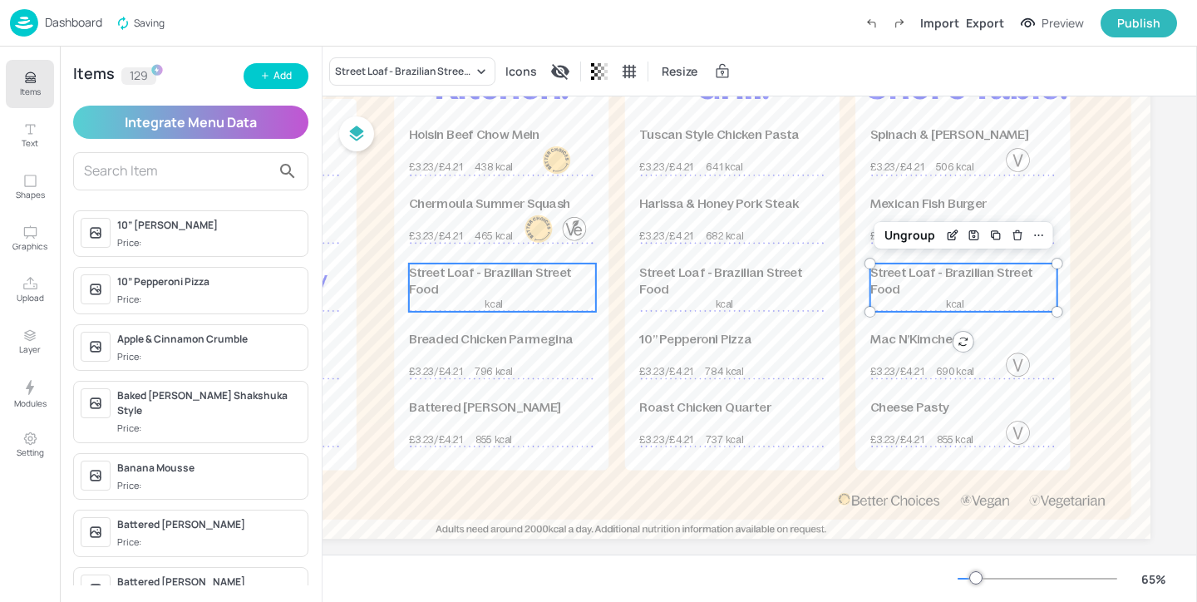
click at [544, 287] on p "Street Loaf - Brazilian Street Food" at bounding box center [502, 280] width 187 height 35
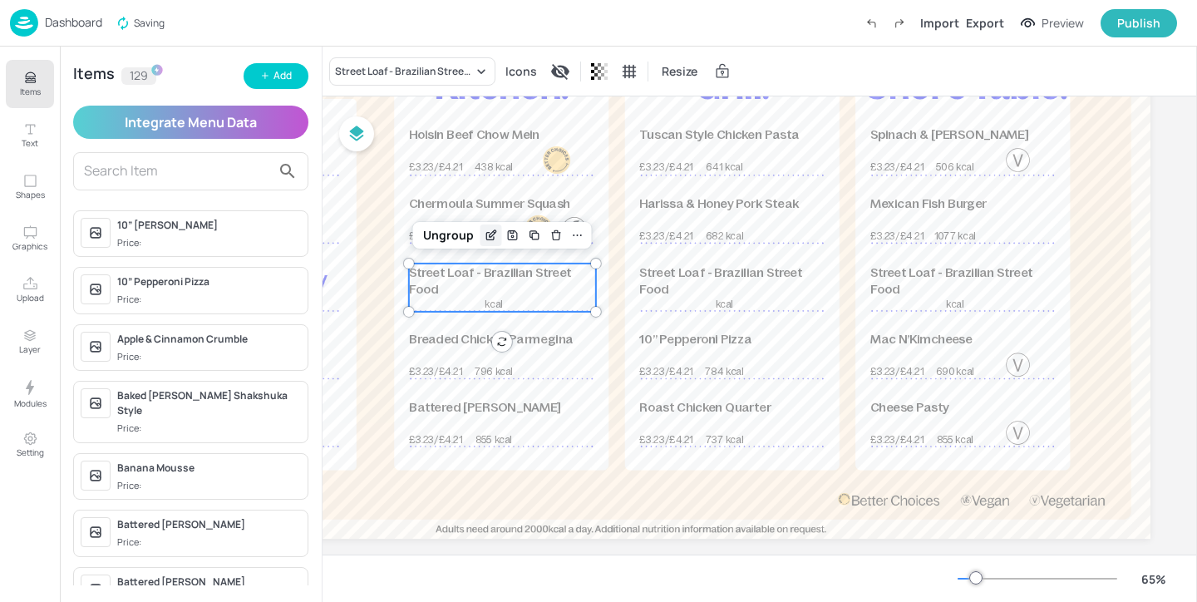
click at [482, 238] on div "Edit Item" at bounding box center [491, 235] width 22 height 22
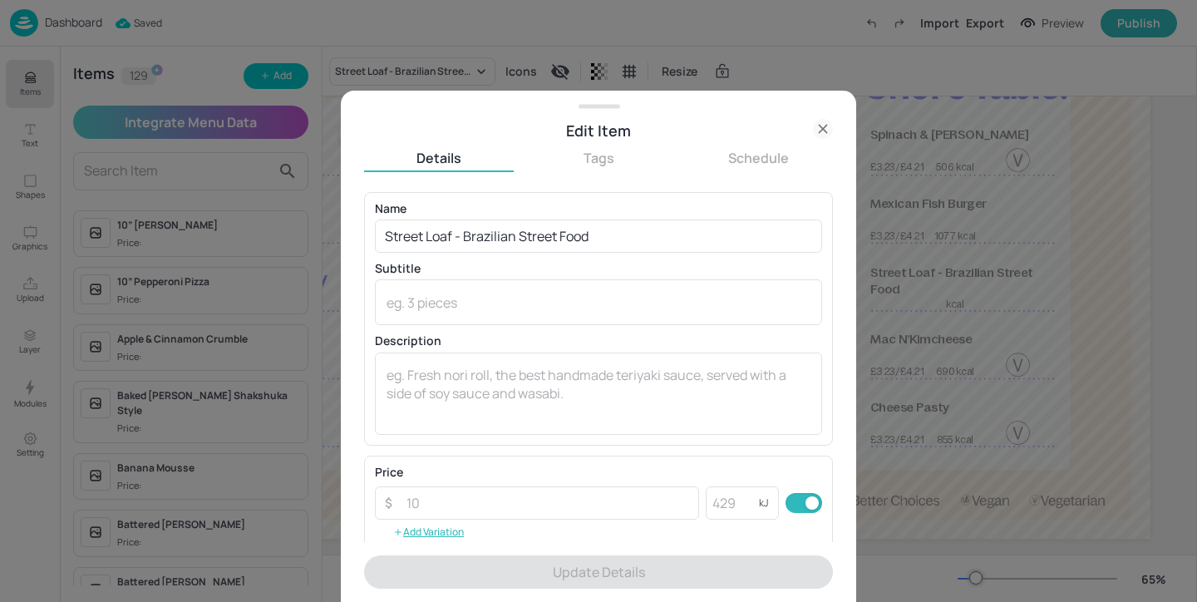
click at [824, 124] on icon at bounding box center [823, 129] width 20 height 20
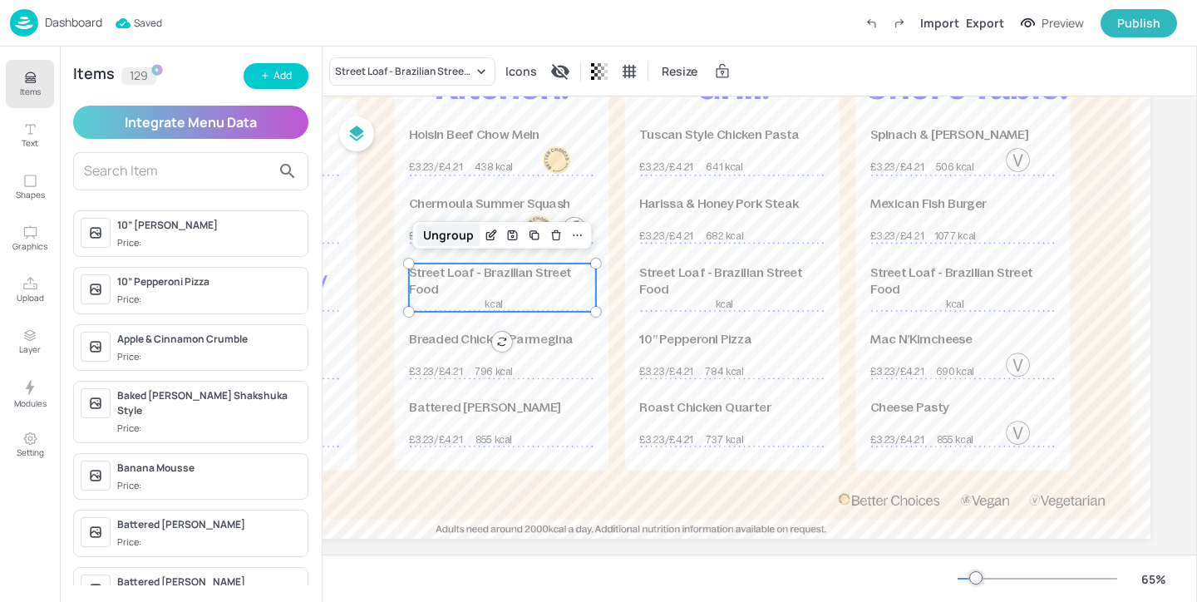
click at [455, 229] on div "Ungroup" at bounding box center [448, 235] width 64 height 22
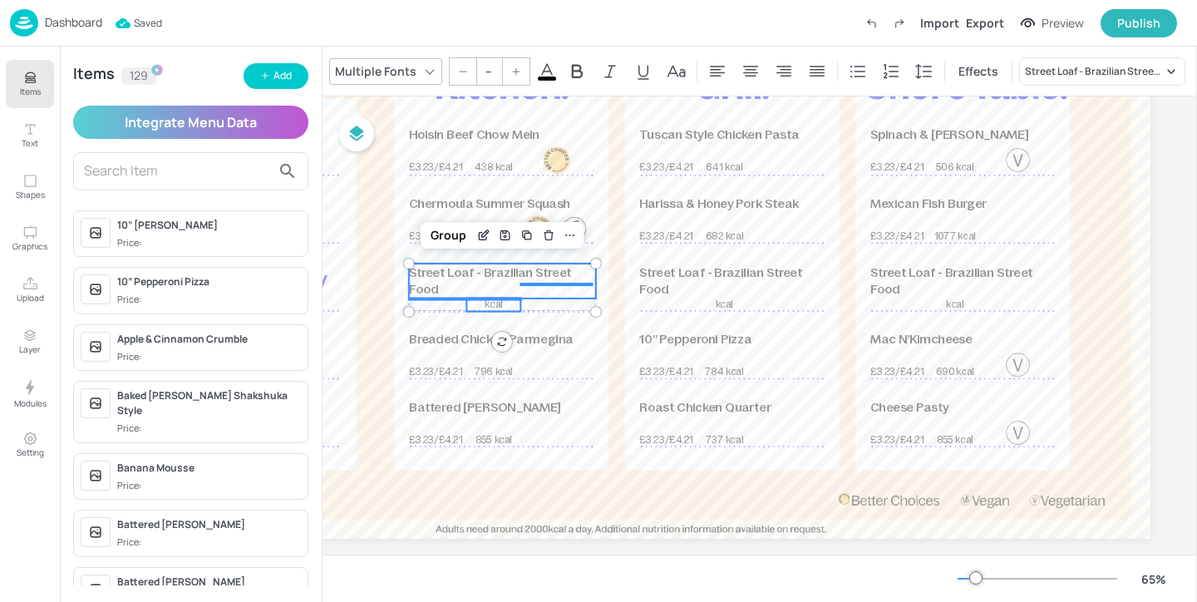
click at [487, 307] on span "kcal" at bounding box center [493, 304] width 17 height 11
type input "18"
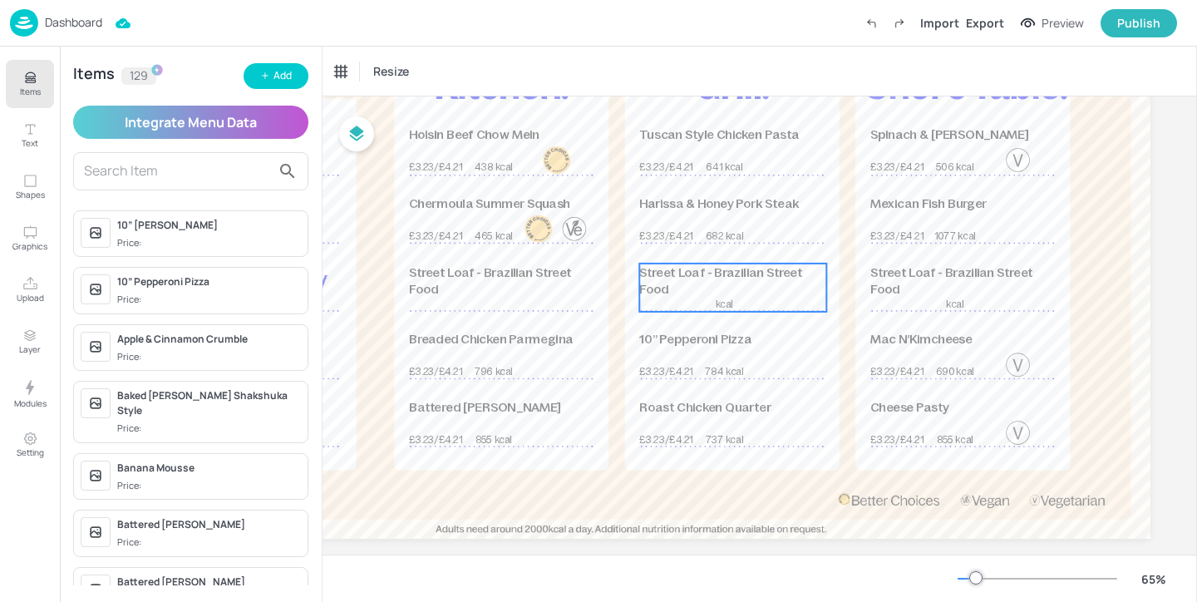
click at [684, 303] on div "Street Loaf - Brazilian Street Food kcal" at bounding box center [732, 287] width 187 height 48
click at [694, 235] on div "Ungroup" at bounding box center [679, 235] width 64 height 22
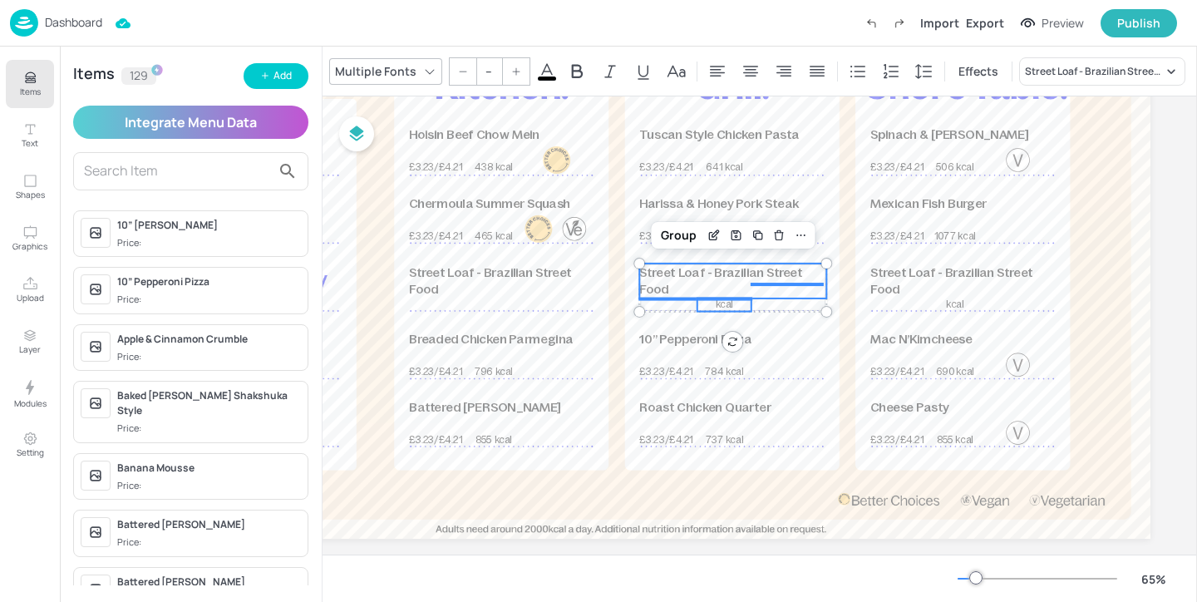
click at [729, 307] on span "kcal" at bounding box center [724, 304] width 17 height 11
type input "18"
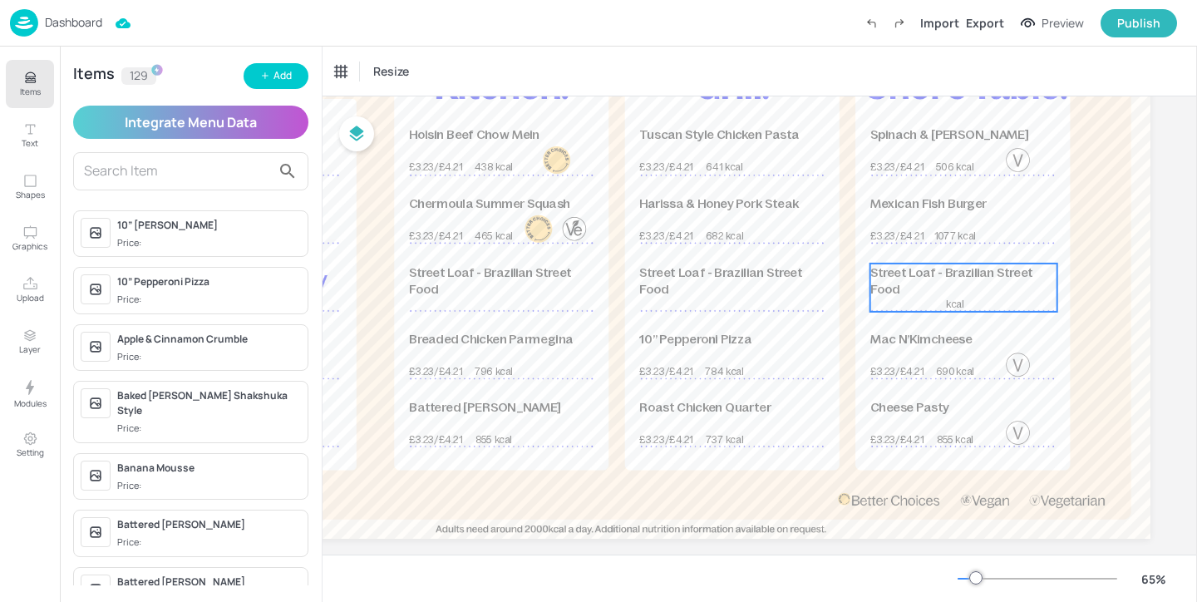
click at [941, 288] on p "Street Loaf - Brazilian Street Food" at bounding box center [963, 280] width 187 height 35
click at [929, 232] on div "Ungroup" at bounding box center [910, 235] width 64 height 22
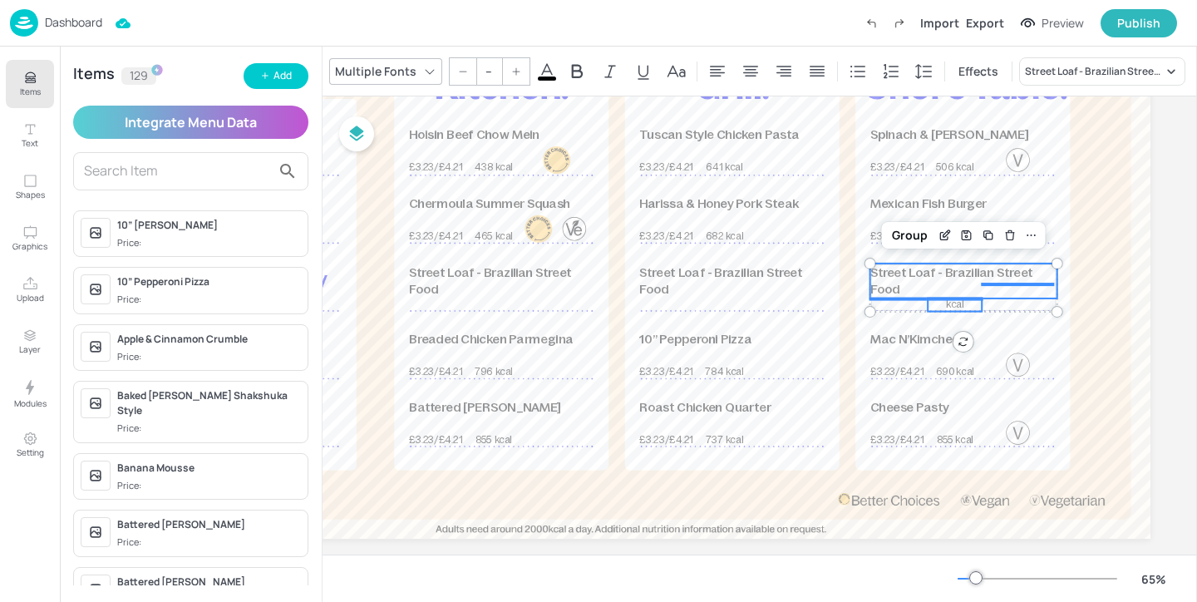
click at [958, 308] on span "kcal" at bounding box center [954, 304] width 17 height 11
type input "18"
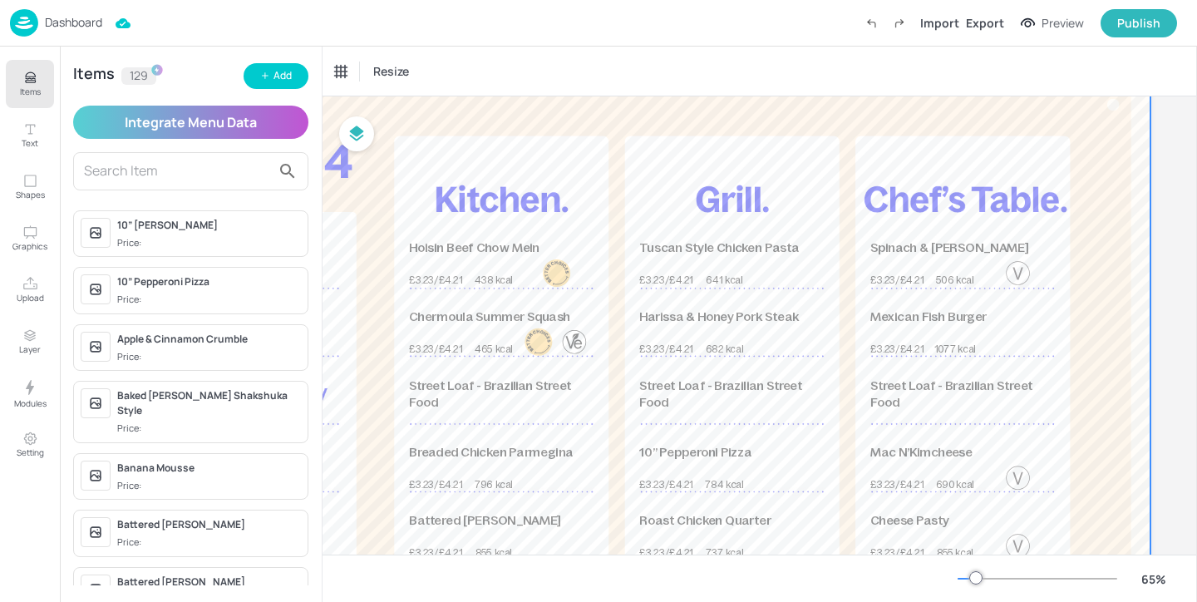
scroll to position [0, 258]
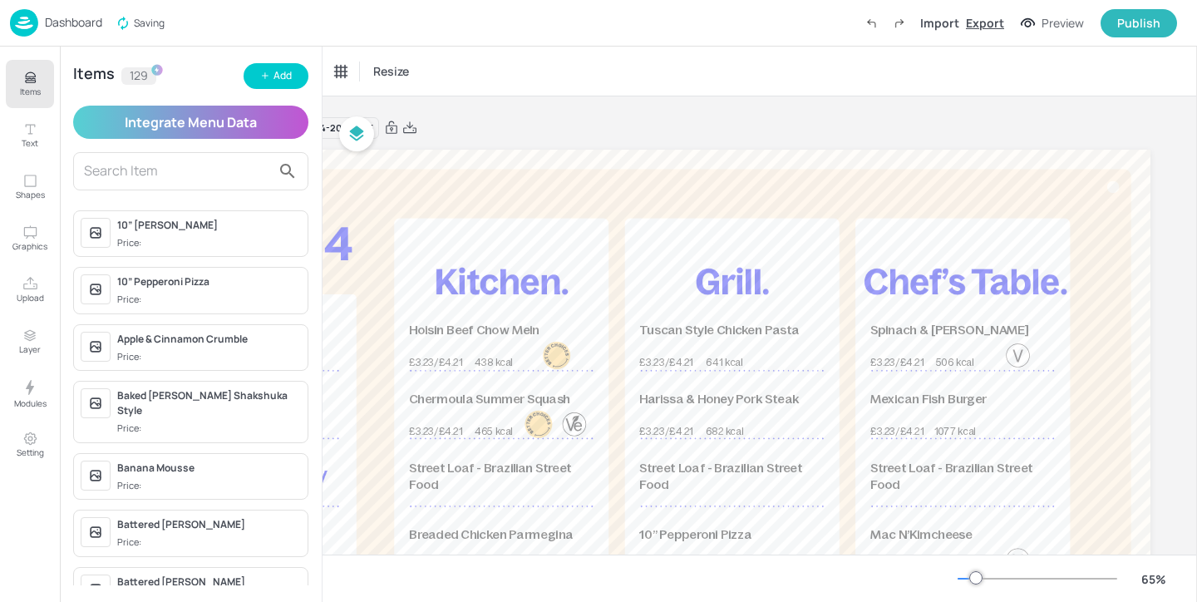
click at [996, 25] on div "Export" at bounding box center [985, 22] width 38 height 17
